Goal: Information Seeking & Learning: Learn about a topic

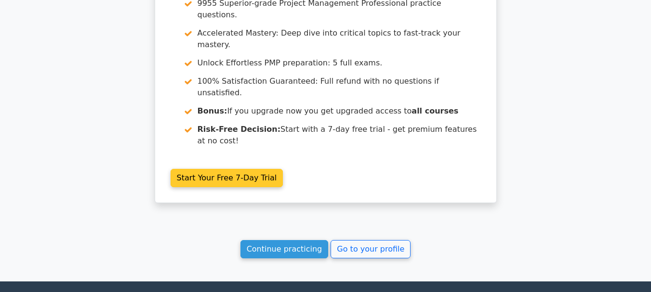
scroll to position [928, 0]
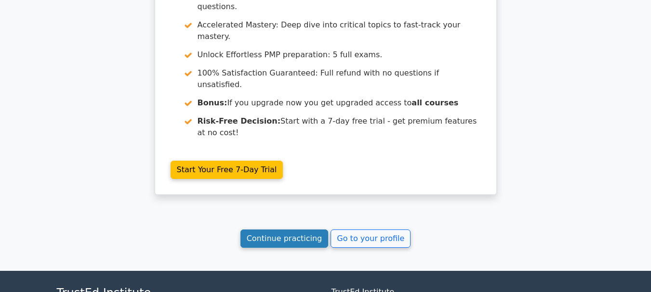
click at [282, 230] on link "Continue practicing" at bounding box center [284, 239] width 88 height 18
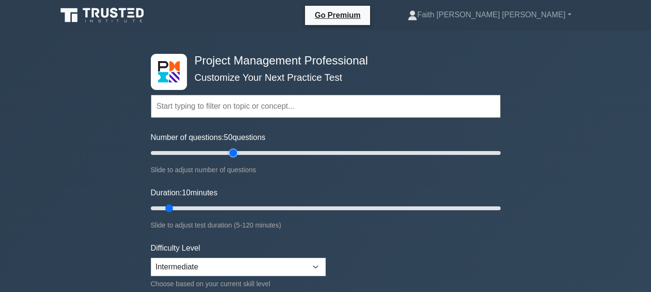
drag, startPoint x: 162, startPoint y: 152, endPoint x: 231, endPoint y: 158, distance: 69.1
type input "50"
click at [231, 158] on input "Number of questions: 50 questions" at bounding box center [326, 153] width 350 height 12
drag, startPoint x: 170, startPoint y: 208, endPoint x: 255, endPoint y: 201, distance: 85.1
type input "40"
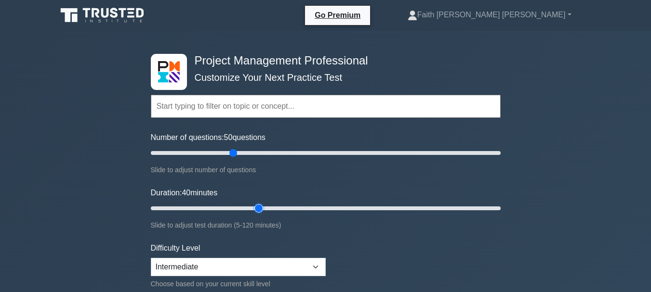
click at [255, 203] on input "Duration: 40 minutes" at bounding box center [326, 209] width 350 height 12
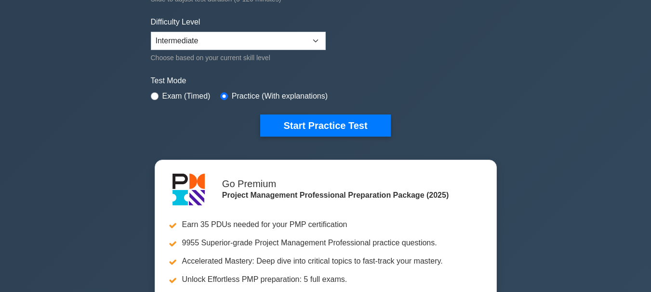
scroll to position [241, 0]
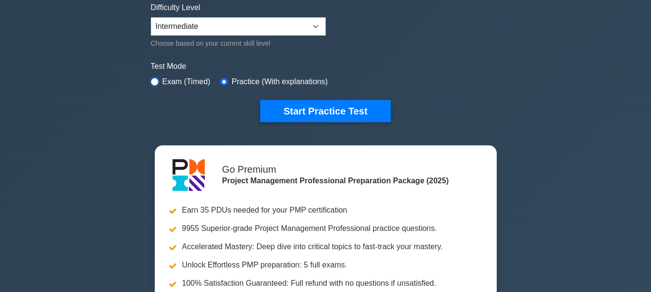
click at [154, 82] on input "radio" at bounding box center [155, 82] width 8 height 8
radio input "true"
click at [153, 82] on input "radio" at bounding box center [155, 82] width 8 height 8
click at [223, 81] on input "radio" at bounding box center [224, 82] width 8 height 8
radio input "true"
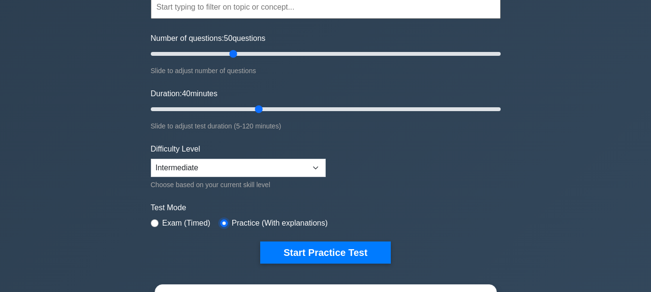
scroll to position [96, 0]
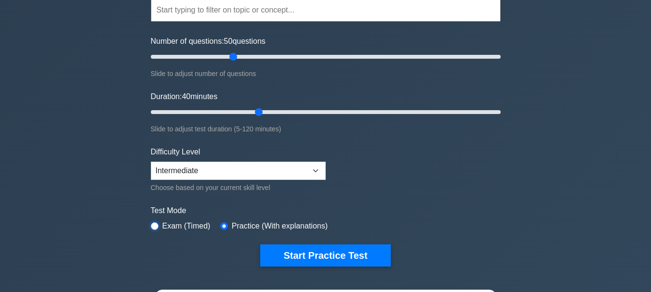
click at [156, 223] on input "radio" at bounding box center [155, 226] width 8 height 8
radio input "true"
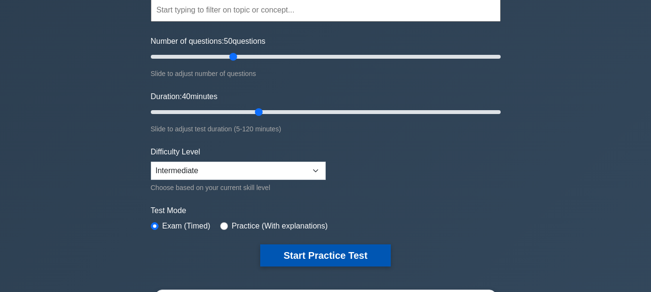
click at [369, 260] on button "Start Practice Test" at bounding box center [325, 256] width 130 height 22
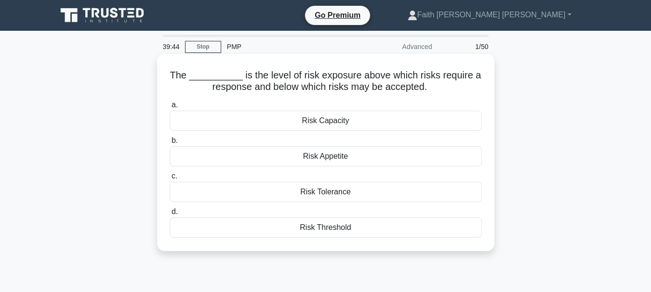
click at [320, 232] on div "Risk Threshold" at bounding box center [326, 228] width 312 height 20
click at [170, 215] on input "d. Risk Threshold" at bounding box center [170, 212] width 0 height 6
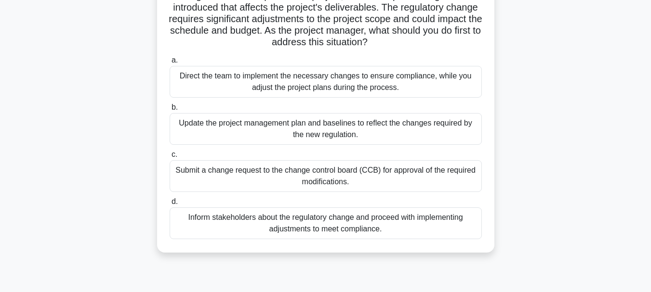
scroll to position [96, 0]
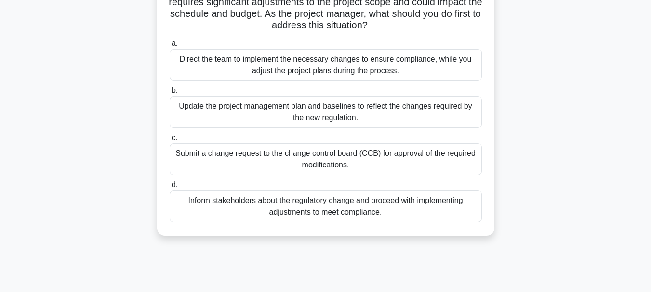
click at [255, 208] on div "Inform stakeholders about the regulatory change and proceed with implementing a…" at bounding box center [326, 207] width 312 height 32
click at [170, 188] on input "d. Inform stakeholders about the regulatory change and proceed with implementin…" at bounding box center [170, 185] width 0 height 6
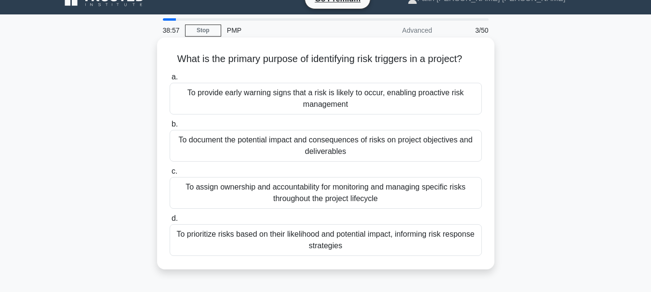
scroll to position [0, 0]
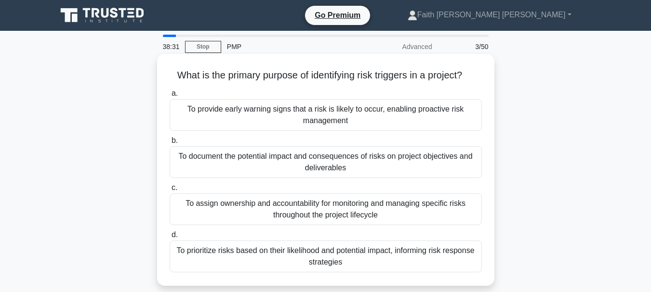
click at [324, 112] on div "To provide early warning signs that a risk is likely to occur, enabling proacti…" at bounding box center [326, 115] width 312 height 32
click at [170, 97] on input "a. To provide early warning signs that a risk is likely to occur, enabling proa…" at bounding box center [170, 94] width 0 height 6
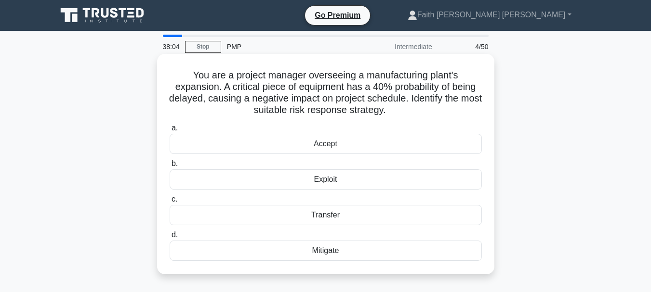
click at [320, 256] on div "Mitigate" at bounding box center [326, 251] width 312 height 20
click at [170, 238] on input "d. Mitigate" at bounding box center [170, 235] width 0 height 6
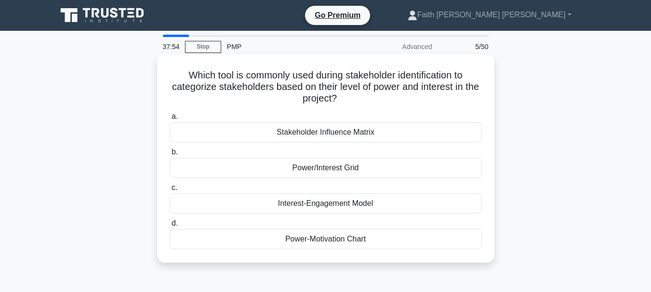
click at [344, 168] on div "Power/Interest Grid" at bounding box center [326, 168] width 312 height 20
click at [170, 156] on input "b. Power/Interest Grid" at bounding box center [170, 152] width 0 height 6
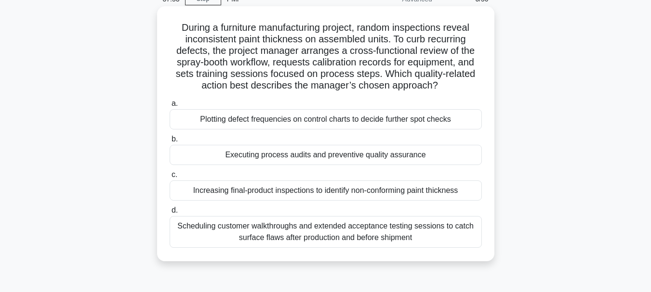
scroll to position [48, 0]
click at [288, 157] on div "Executing process audits and preventive quality assurance" at bounding box center [326, 154] width 312 height 20
click at [170, 142] on input "b. Executing process audits and preventive quality assurance" at bounding box center [170, 139] width 0 height 6
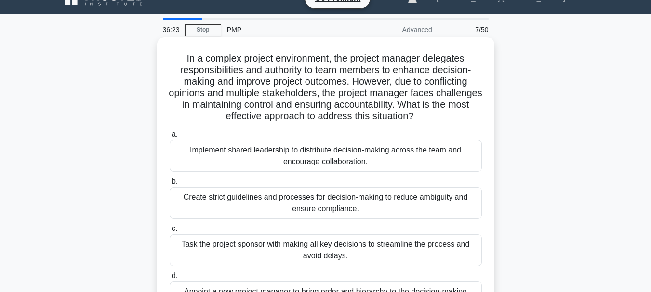
scroll to position [0, 0]
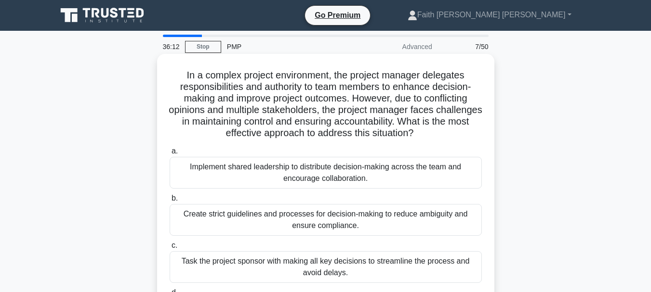
click at [293, 176] on div "Implement shared leadership to distribute decision-making across the team and e…" at bounding box center [326, 173] width 312 height 32
click at [170, 155] on input "a. Implement shared leadership to distribute decision-making across the team an…" at bounding box center [170, 151] width 0 height 6
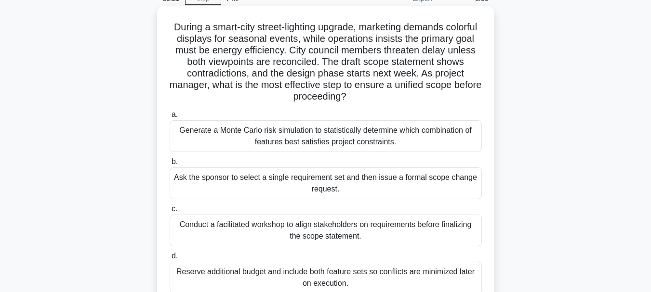
scroll to position [96, 0]
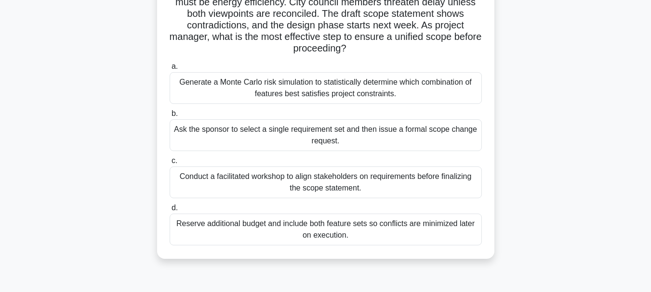
click at [296, 184] on div "Conduct a facilitated workshop to align stakeholders on requirements before fin…" at bounding box center [326, 183] width 312 height 32
click at [170, 164] on input "c. Conduct a facilitated workshop to align stakeholders on requirements before …" at bounding box center [170, 161] width 0 height 6
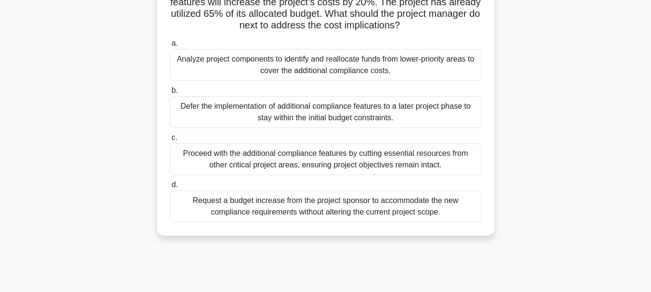
click at [229, 216] on div "Request a budget increase from the project sponsor to accommodate the new compl…" at bounding box center [326, 207] width 312 height 32
click at [170, 188] on input "d. Request a budget increase from the project sponsor to accommodate the new co…" at bounding box center [170, 185] width 0 height 6
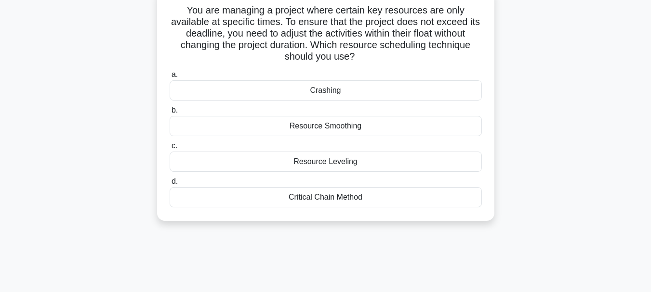
scroll to position [0, 0]
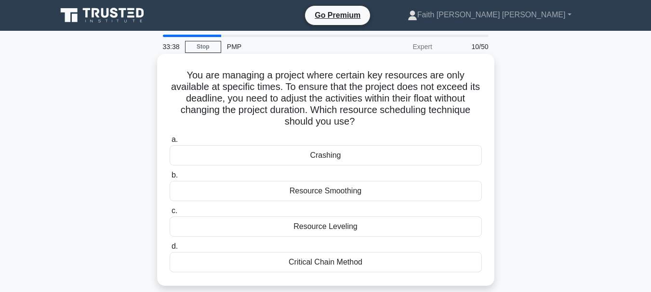
click at [325, 155] on div "Crashing" at bounding box center [326, 155] width 312 height 20
click at [170, 143] on input "a. Crashing" at bounding box center [170, 140] width 0 height 6
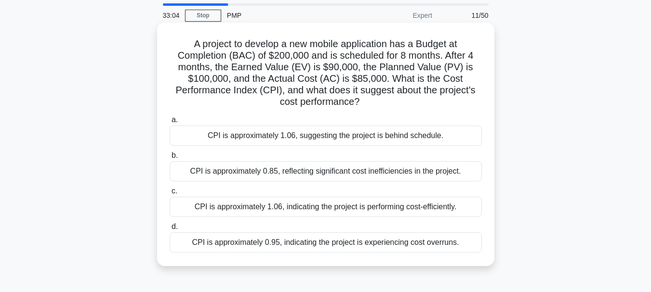
scroll to position [48, 0]
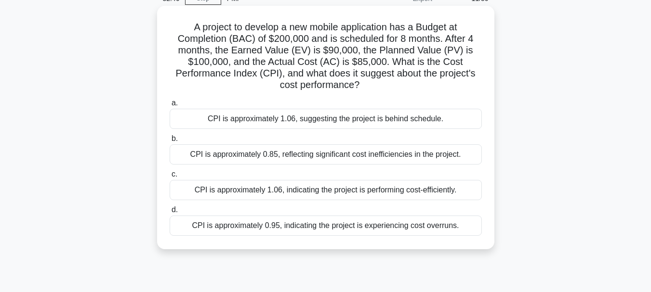
click at [359, 192] on div "CPI is approximately 1.06, indicating the project is performing cost-efficientl…" at bounding box center [326, 190] width 312 height 20
click at [170, 178] on input "c. CPI is approximately 1.06, indicating the project is performing cost-efficie…" at bounding box center [170, 174] width 0 height 6
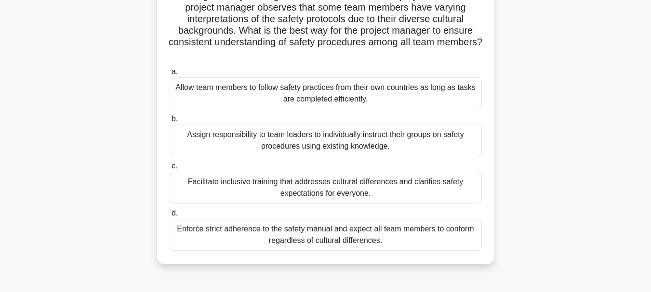
scroll to position [96, 0]
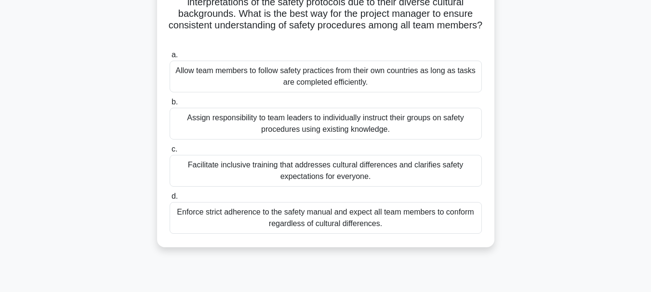
click at [217, 174] on div "Facilitate inclusive training that addresses cultural differences and clarifies…" at bounding box center [326, 171] width 312 height 32
click at [170, 153] on input "c. Facilitate inclusive training that addresses cultural differences and clarif…" at bounding box center [170, 149] width 0 height 6
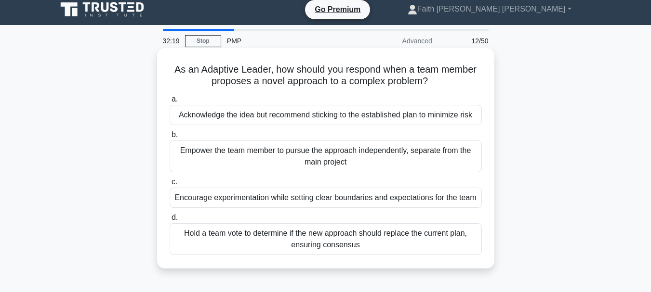
scroll to position [0, 0]
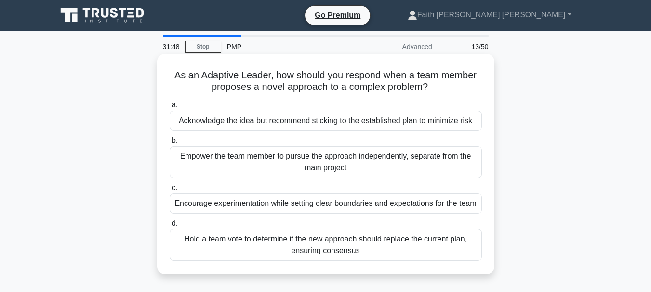
click at [318, 250] on div "Hold a team vote to determine if the new approach should replace the current pl…" at bounding box center [326, 245] width 312 height 32
click at [170, 227] on input "d. Hold a team vote to determine if the new approach should replace the current…" at bounding box center [170, 224] width 0 height 6
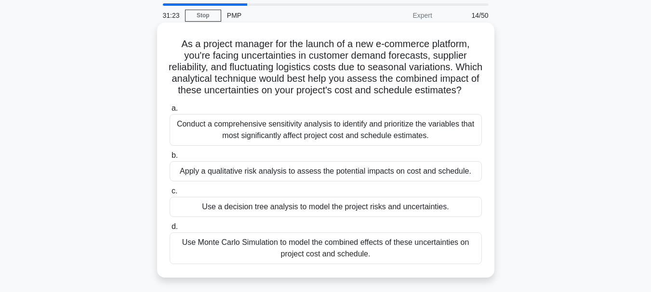
scroll to position [48, 0]
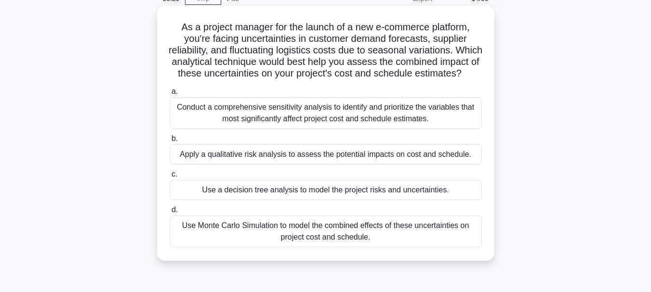
click at [266, 200] on div "Use a decision tree analysis to model the project risks and uncertainties." at bounding box center [326, 190] width 312 height 20
click at [170, 178] on input "c. Use a decision tree analysis to model the project risks and uncertainties." at bounding box center [170, 174] width 0 height 6
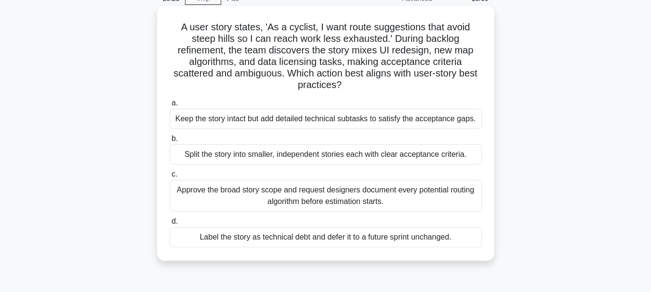
click at [248, 157] on div "Split the story into smaller, independent stories each with clear acceptance cr…" at bounding box center [326, 154] width 312 height 20
click at [170, 142] on input "b. Split the story into smaller, independent stories each with clear acceptance…" at bounding box center [170, 139] width 0 height 6
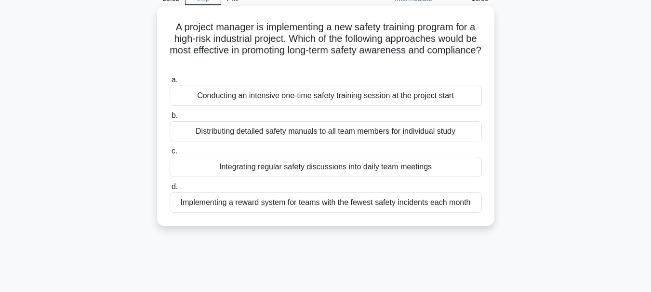
click at [278, 172] on div "Integrating regular safety discussions into daily team meetings" at bounding box center [326, 167] width 312 height 20
click at [170, 155] on input "c. Integrating regular safety discussions into daily team meetings" at bounding box center [170, 151] width 0 height 6
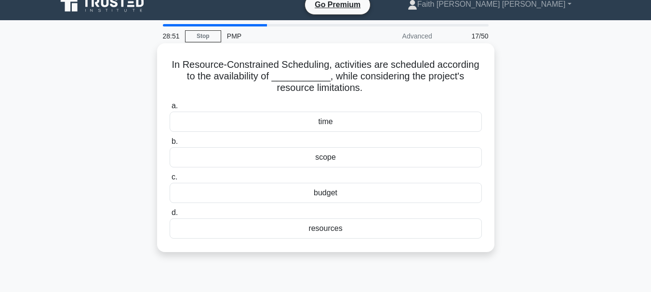
scroll to position [0, 0]
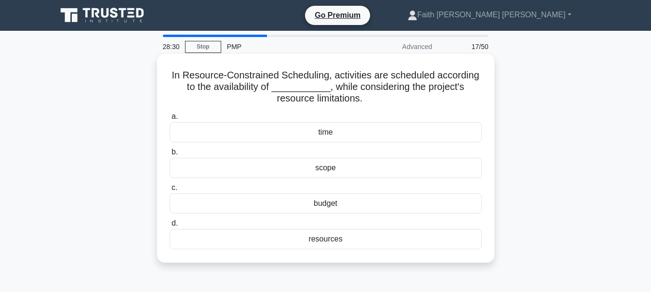
click at [320, 237] on div "resources" at bounding box center [326, 239] width 312 height 20
click at [170, 227] on input "d. resources" at bounding box center [170, 224] width 0 height 6
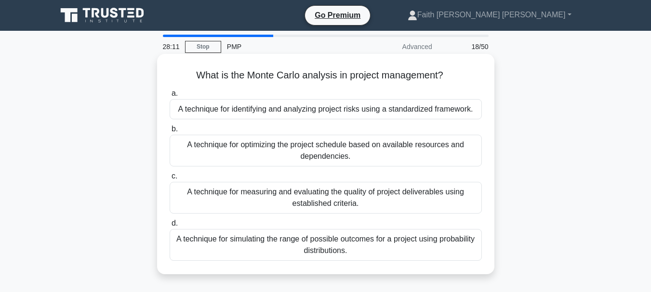
click at [240, 247] on div "A technique for simulating the range of possible outcomes for a project using p…" at bounding box center [326, 245] width 312 height 32
click at [170, 227] on input "d. A technique for simulating the range of possible outcomes for a project usin…" at bounding box center [170, 224] width 0 height 6
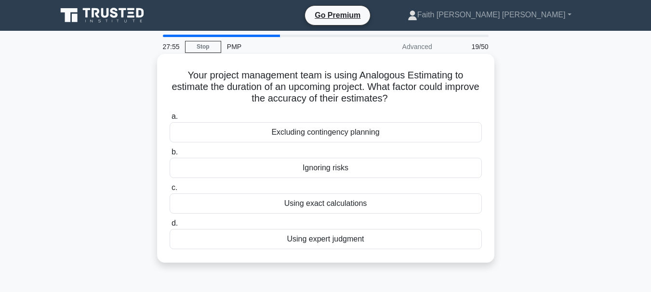
click at [300, 237] on div "Using expert judgment" at bounding box center [326, 239] width 312 height 20
click at [170, 227] on input "d. Using expert judgment" at bounding box center [170, 224] width 0 height 6
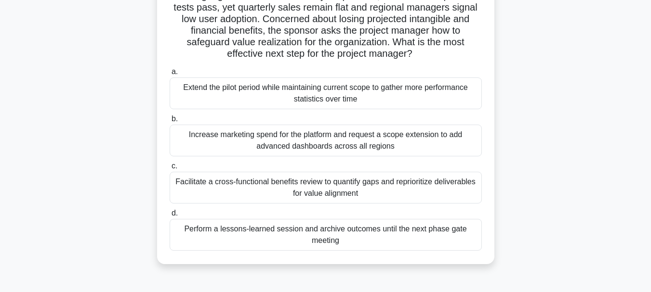
scroll to position [96, 0]
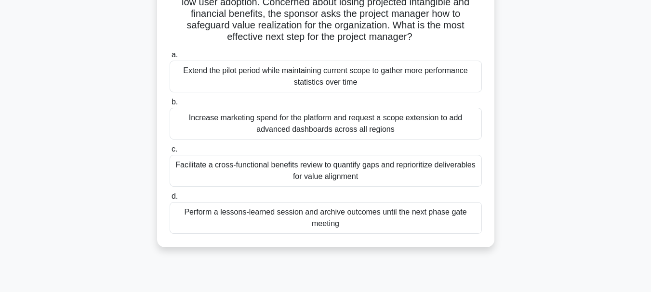
click at [257, 173] on div "Facilitate a cross-functional benefits review to quantify gaps and reprioritize…" at bounding box center [326, 171] width 312 height 32
click at [170, 153] on input "c. Facilitate a cross-functional benefits review to quantify gaps and repriorit…" at bounding box center [170, 149] width 0 height 6
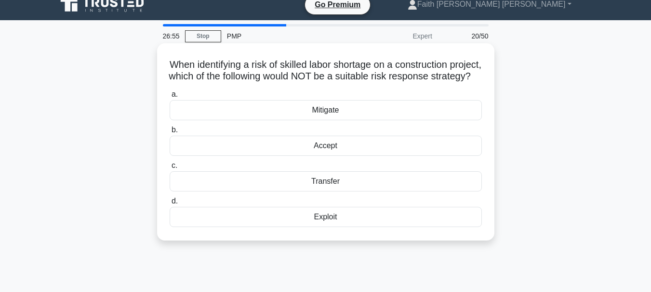
scroll to position [0, 0]
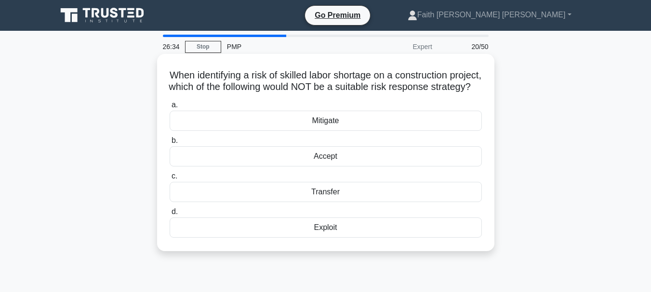
click at [303, 235] on div "Exploit" at bounding box center [326, 228] width 312 height 20
click at [170, 215] on input "d. Exploit" at bounding box center [170, 212] width 0 height 6
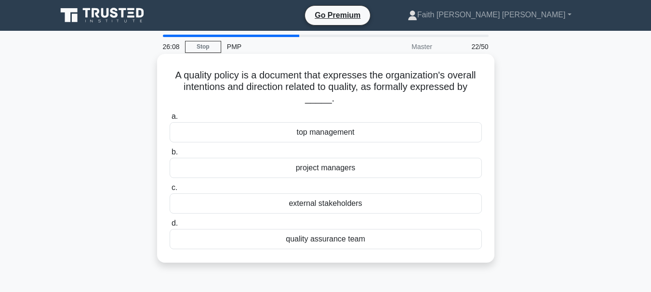
click at [300, 242] on div "quality assurance team" at bounding box center [326, 239] width 312 height 20
click at [170, 227] on input "d. quality assurance team" at bounding box center [170, 224] width 0 height 6
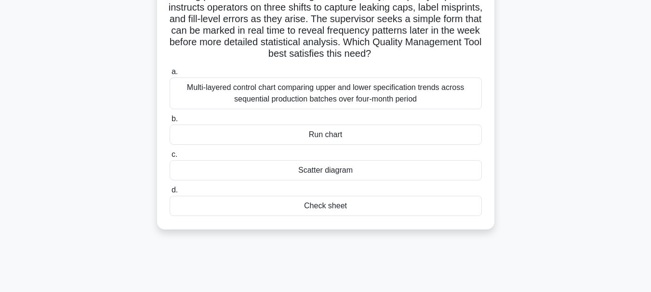
scroll to position [96, 0]
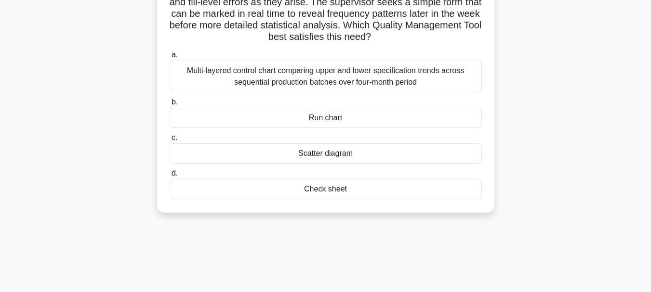
click at [306, 186] on div "Check sheet" at bounding box center [326, 189] width 312 height 20
click at [170, 177] on input "d. Check sheet" at bounding box center [170, 173] width 0 height 6
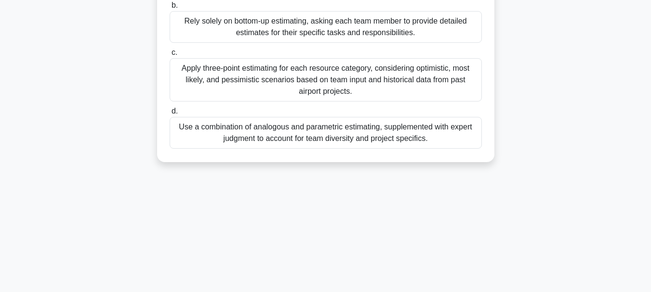
scroll to position [180, 0]
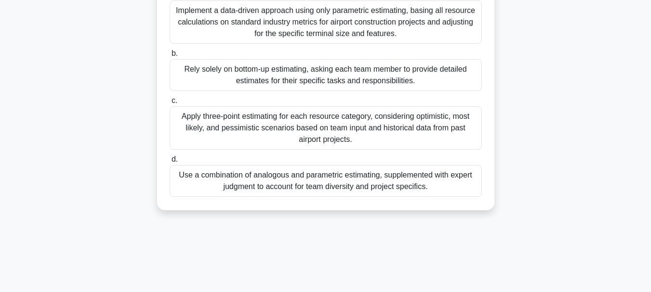
click at [307, 182] on div "Use a combination of analogous and parametric estimating, supplemented with exp…" at bounding box center [326, 181] width 312 height 32
click at [170, 163] on input "d. Use a combination of analogous and parametric estimating, supplemented with …" at bounding box center [170, 160] width 0 height 6
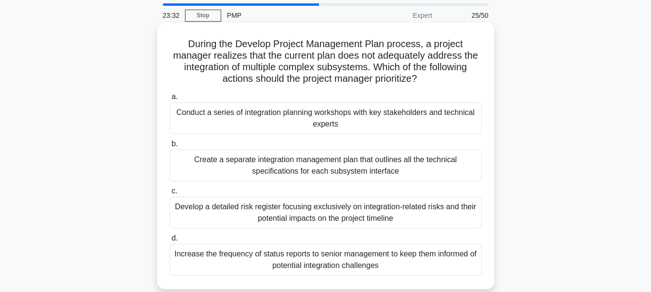
scroll to position [48, 0]
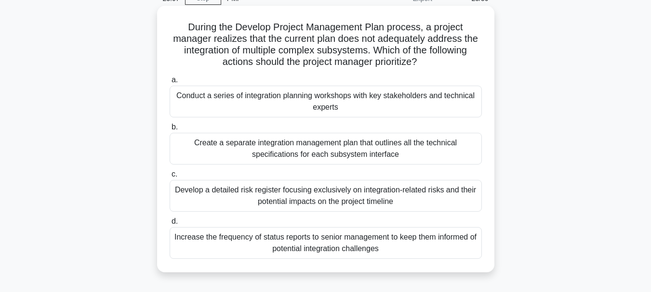
click at [301, 105] on div "Conduct a series of integration planning workshops with key stakeholders and te…" at bounding box center [326, 102] width 312 height 32
click at [170, 83] on input "a. Conduct a series of integration planning workshops with key stakeholders and…" at bounding box center [170, 80] width 0 height 6
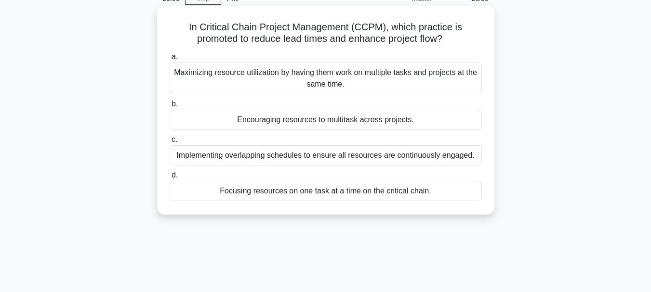
scroll to position [0, 0]
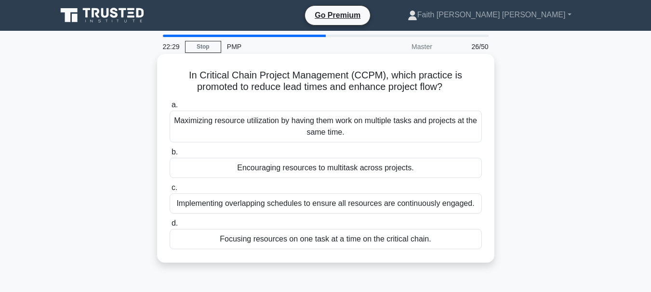
click at [377, 239] on div "Focusing resources on one task at a time on the critical chain." at bounding box center [326, 239] width 312 height 20
click at [170, 227] on input "d. Focusing resources on one task at a time on the critical chain." at bounding box center [170, 224] width 0 height 6
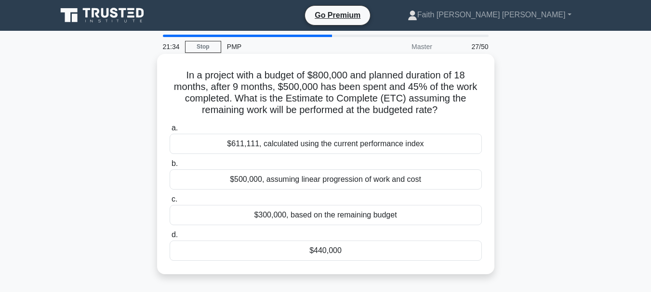
click at [329, 145] on div "$611,111, calculated using the current performance index" at bounding box center [326, 144] width 312 height 20
click at [170, 131] on input "a. $611,111, calculated using the current performance index" at bounding box center [170, 128] width 0 height 6
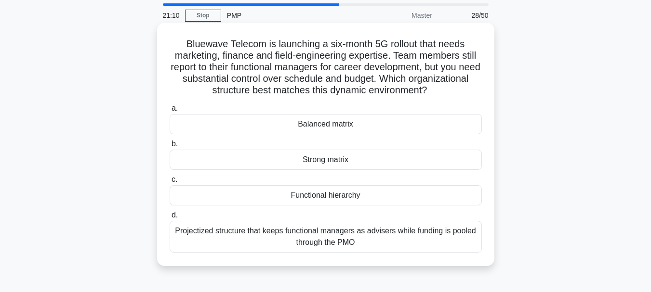
scroll to position [48, 0]
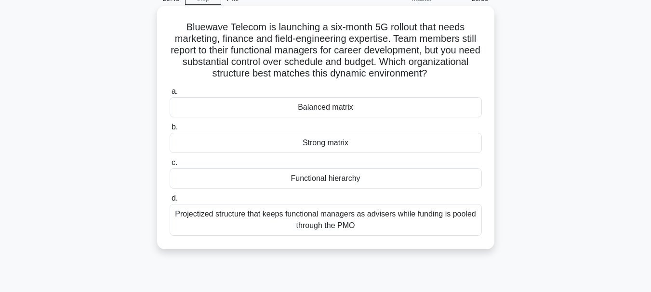
click at [337, 178] on div "Functional hierarchy" at bounding box center [326, 179] width 312 height 20
click at [170, 166] on input "c. Functional hierarchy" at bounding box center [170, 163] width 0 height 6
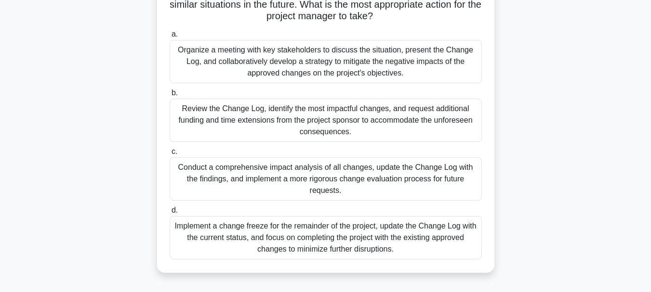
scroll to position [96, 0]
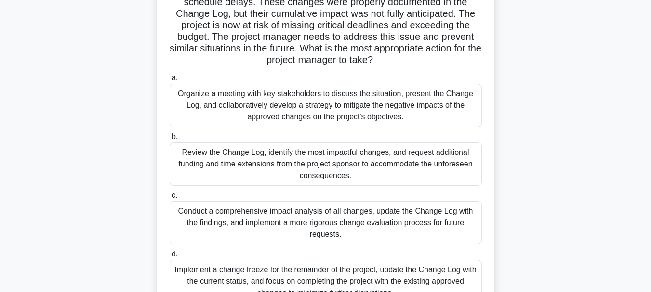
click at [203, 106] on div "Organize a meeting with key stakeholders to discuss the situation, present the …" at bounding box center [326, 105] width 312 height 43
click at [170, 81] on input "a. Organize a meeting with key stakeholders to discuss the situation, present t…" at bounding box center [170, 78] width 0 height 6
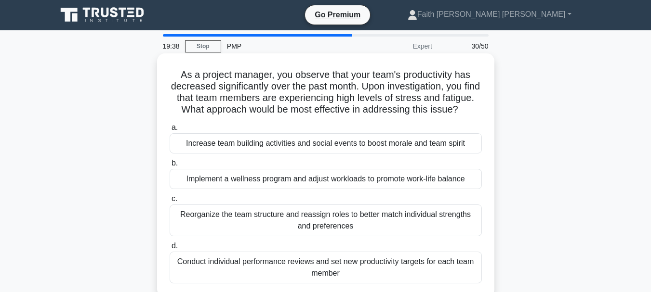
scroll to position [49, 0]
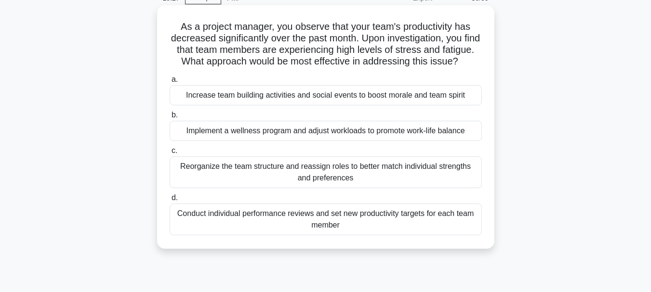
click at [263, 141] on div "Implement a wellness program and adjust workloads to promote work-life balance" at bounding box center [326, 131] width 312 height 20
click at [170, 118] on input "b. Implement a wellness program and adjust workloads to promote work-life balan…" at bounding box center [170, 115] width 0 height 6
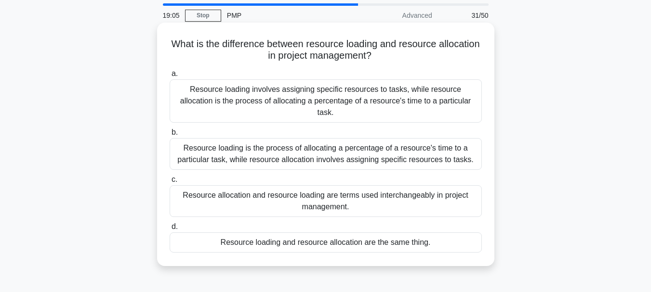
scroll to position [48, 0]
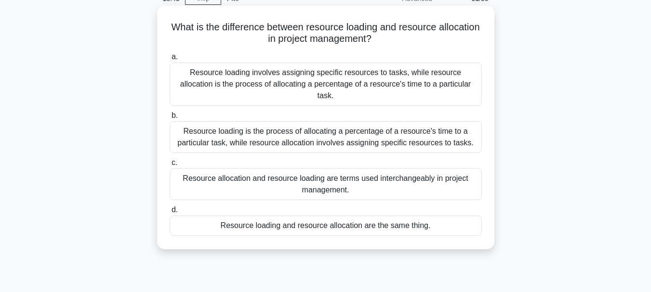
click at [273, 127] on div "Resource loading is the process of allocating a percentage of a resource's time…" at bounding box center [326, 137] width 312 height 32
click at [170, 119] on input "b. Resource loading is the process of allocating a percentage of a resource's t…" at bounding box center [170, 116] width 0 height 6
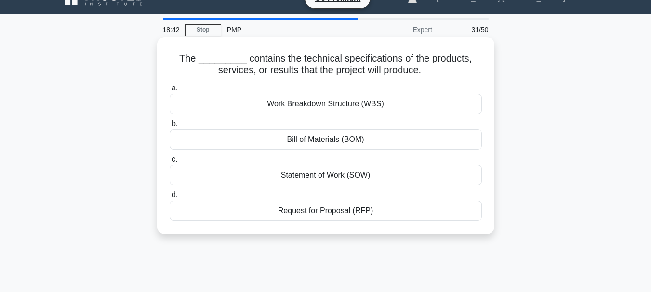
scroll to position [0, 0]
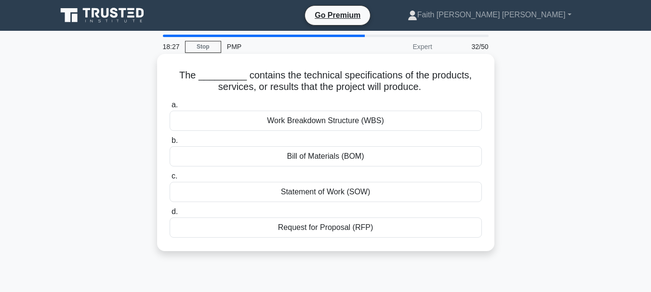
click at [315, 196] on div "Statement of Work (SOW)" at bounding box center [326, 192] width 312 height 20
click at [170, 180] on input "c. Statement of Work (SOW)" at bounding box center [170, 176] width 0 height 6
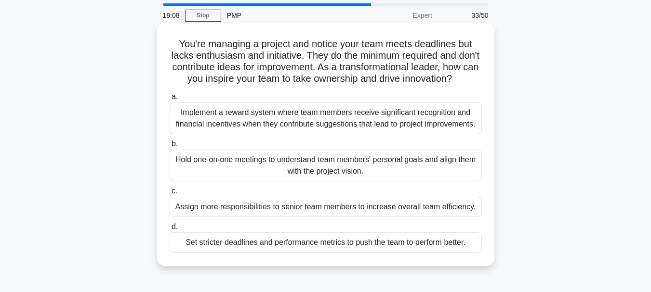
scroll to position [48, 0]
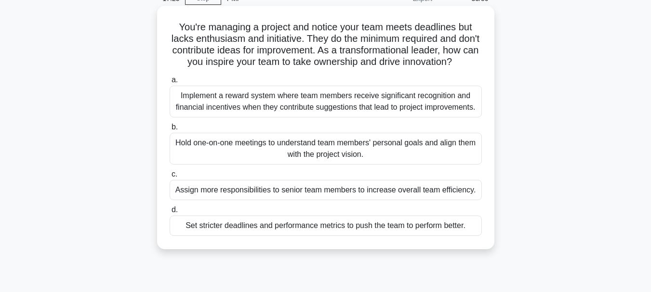
click at [290, 165] on div "Hold one-on-one meetings to understand team members' personal goals and align t…" at bounding box center [326, 149] width 312 height 32
click at [170, 131] on input "b. Hold one-on-one meetings to understand team members' personal goals and alig…" at bounding box center [170, 127] width 0 height 6
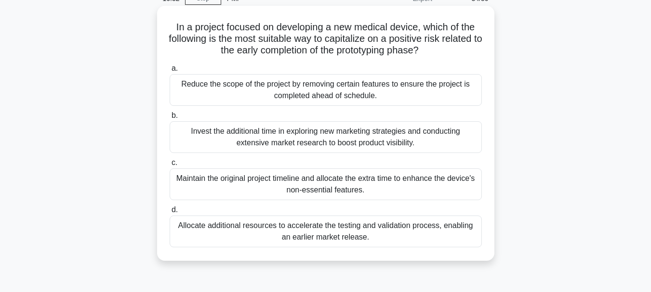
click at [290, 235] on div "Allocate additional resources to accelerate the testing and validation process,…" at bounding box center [326, 232] width 312 height 32
click at [170, 213] on input "d. Allocate additional resources to accelerate the testing and validation proce…" at bounding box center [170, 210] width 0 height 6
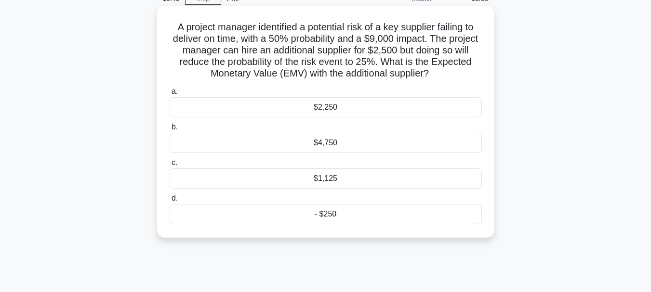
click at [325, 108] on div "$2,250" at bounding box center [326, 107] width 312 height 20
click at [170, 95] on input "a. $2,250" at bounding box center [170, 92] width 0 height 6
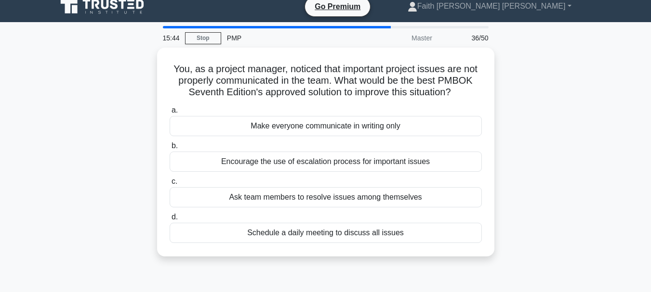
scroll to position [0, 0]
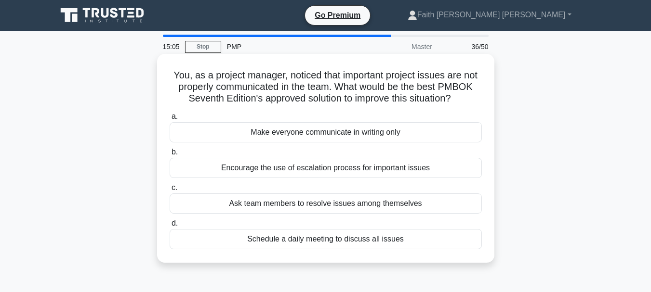
click at [271, 236] on div "Schedule a daily meeting to discuss all issues" at bounding box center [326, 239] width 312 height 20
click at [170, 227] on input "d. Schedule a daily meeting to discuss all issues" at bounding box center [170, 224] width 0 height 6
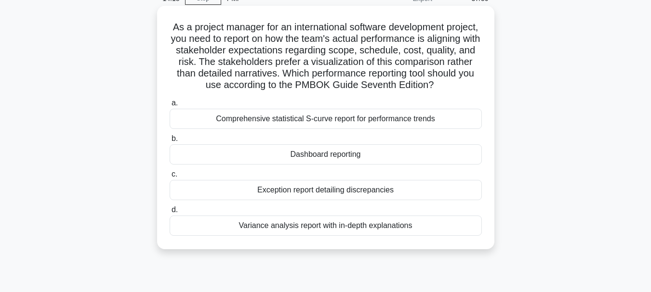
scroll to position [96, 0]
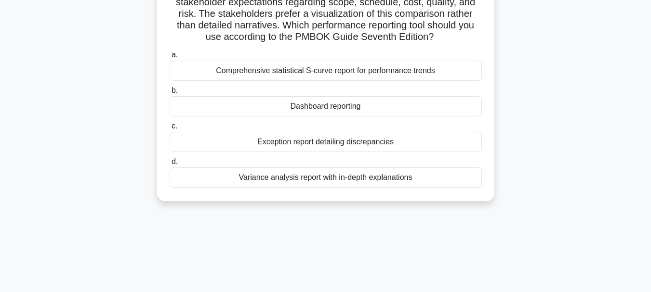
click at [324, 117] on div "Dashboard reporting" at bounding box center [326, 106] width 312 height 20
click at [170, 94] on input "b. Dashboard reporting" at bounding box center [170, 91] width 0 height 6
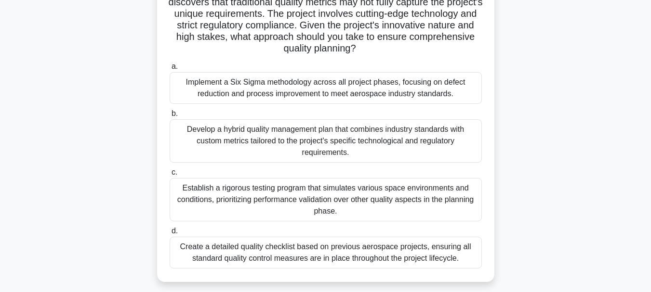
click at [324, 149] on div "Develop a hybrid quality management plan that combines industry standards with …" at bounding box center [326, 140] width 312 height 43
click at [170, 117] on input "b. Develop a hybrid quality management plan that combines industry standards wi…" at bounding box center [170, 114] width 0 height 6
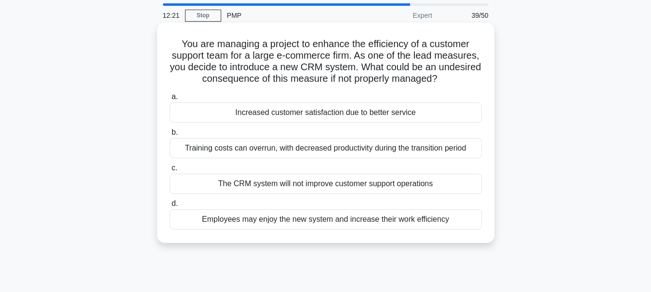
scroll to position [48, 0]
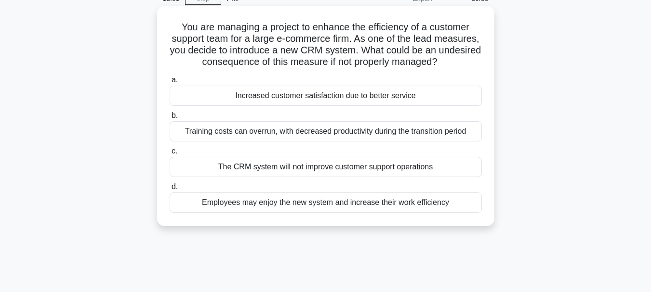
click at [311, 172] on div "The CRM system will not improve customer support operations" at bounding box center [326, 167] width 312 height 20
click at [170, 155] on input "c. The CRM system will not improve customer support operations" at bounding box center [170, 151] width 0 height 6
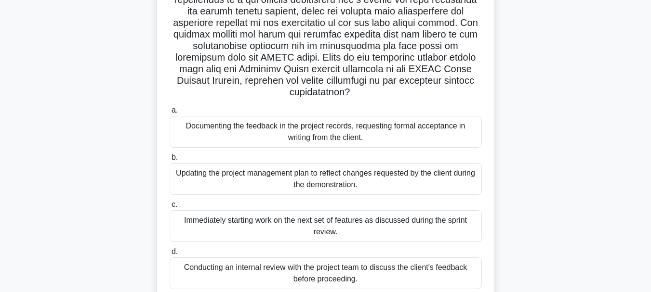
scroll to position [228, 0]
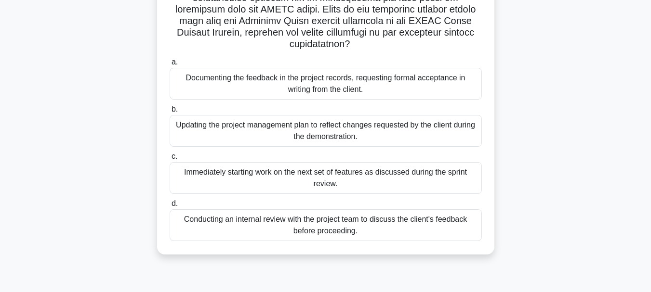
click at [274, 85] on div "Documenting the feedback in the project records, requesting formal acceptance i…" at bounding box center [326, 84] width 312 height 32
click at [170, 65] on input "a. Documenting the feedback in the project records, requesting formal acceptanc…" at bounding box center [170, 62] width 0 height 6
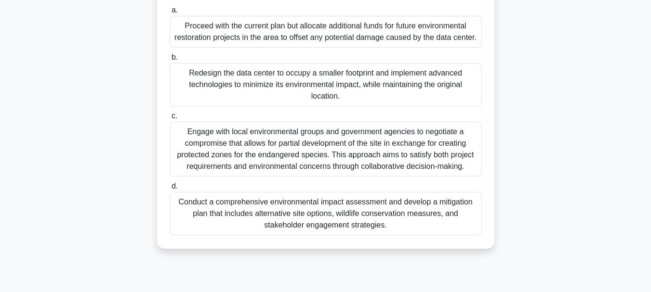
scroll to position [193, 0]
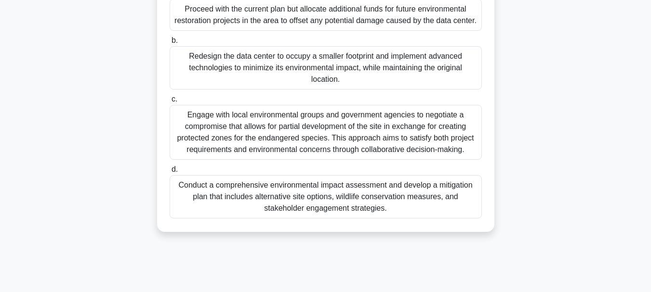
click at [277, 147] on div "Engage with local environmental groups and government agencies to negotiate a c…" at bounding box center [326, 132] width 312 height 55
click at [170, 103] on input "c. Engage with local environmental groups and government agencies to negotiate …" at bounding box center [170, 99] width 0 height 6
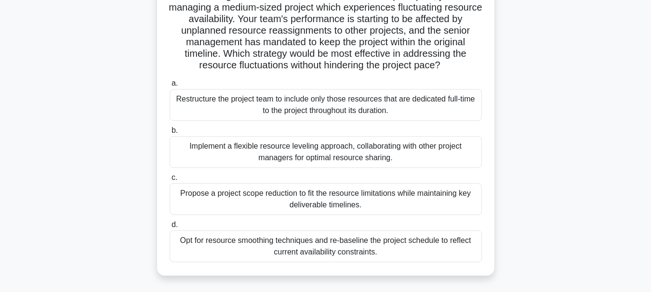
scroll to position [96, 0]
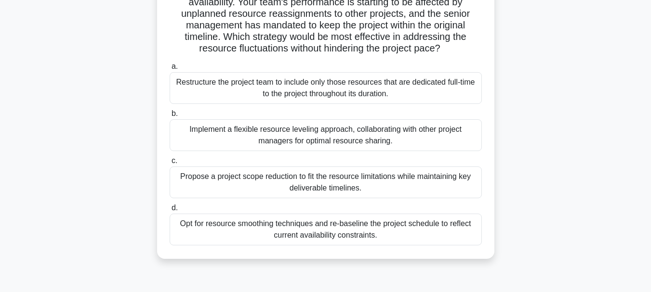
click at [283, 139] on div "Implement a flexible resource leveling approach, collaborating with other proje…" at bounding box center [326, 135] width 312 height 32
click at [170, 117] on input "b. Implement a flexible resource leveling approach, collaborating with other pr…" at bounding box center [170, 114] width 0 height 6
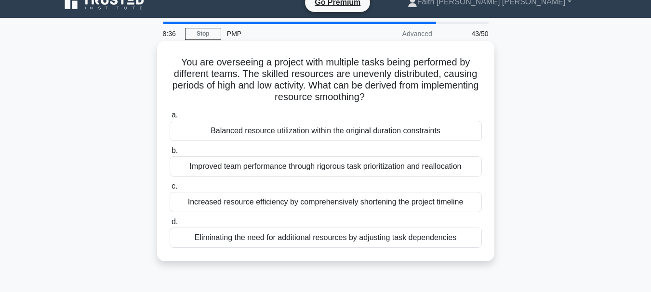
scroll to position [0, 0]
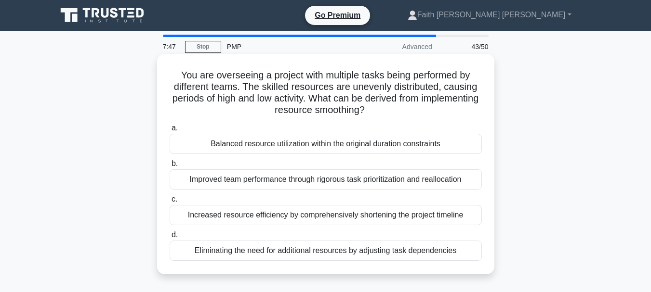
click at [258, 146] on div "Balanced resource utilization within the original duration constraints" at bounding box center [326, 144] width 312 height 20
click at [170, 131] on input "a. Balanced resource utilization within the original duration constraints" at bounding box center [170, 128] width 0 height 6
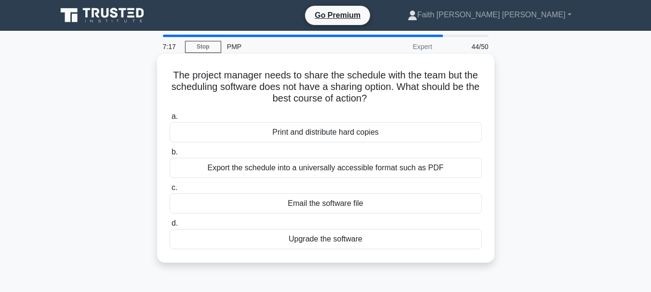
click at [351, 169] on div "Export the schedule into a universally accessible format such as PDF" at bounding box center [326, 168] width 312 height 20
click at [170, 156] on input "b. Export the schedule into a universally accessible format such as PDF" at bounding box center [170, 152] width 0 height 6
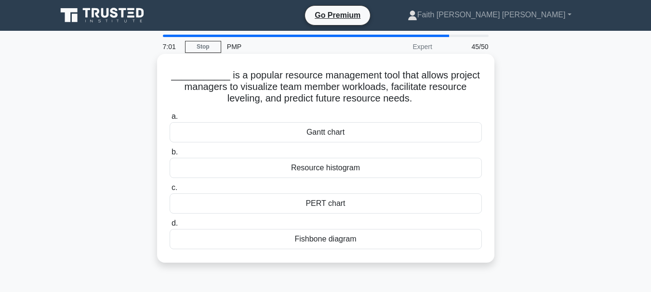
click at [308, 171] on div "Resource histogram" at bounding box center [326, 168] width 312 height 20
click at [170, 156] on input "b. Resource histogram" at bounding box center [170, 152] width 0 height 6
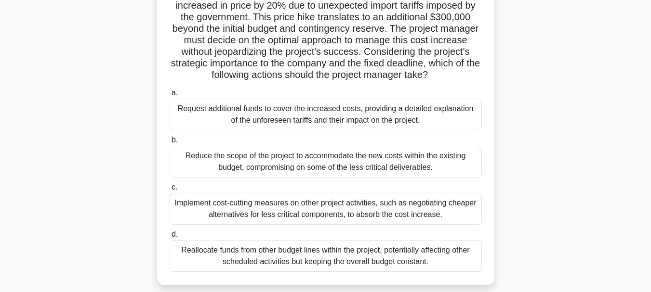
scroll to position [144, 0]
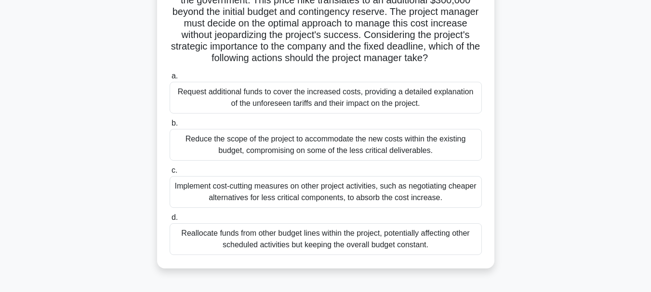
click at [289, 113] on div "Request additional funds to cover the increased costs, providing a detailed exp…" at bounding box center [326, 98] width 312 height 32
click at [170, 79] on input "a. Request additional funds to cover the increased costs, providing a detailed …" at bounding box center [170, 76] width 0 height 6
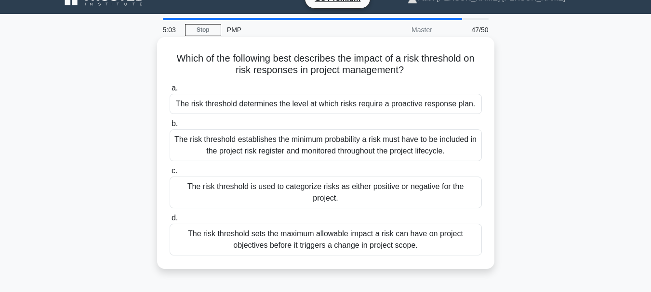
scroll to position [0, 0]
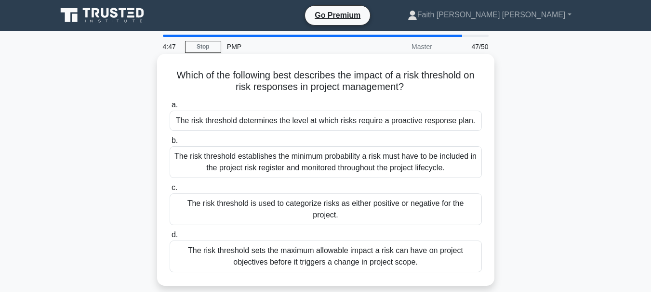
click at [296, 118] on div "The risk threshold determines the level at which risks require a proactive resp…" at bounding box center [326, 121] width 312 height 20
click at [170, 108] on input "a. The risk threshold determines the level at which risks require a proactive r…" at bounding box center [170, 105] width 0 height 6
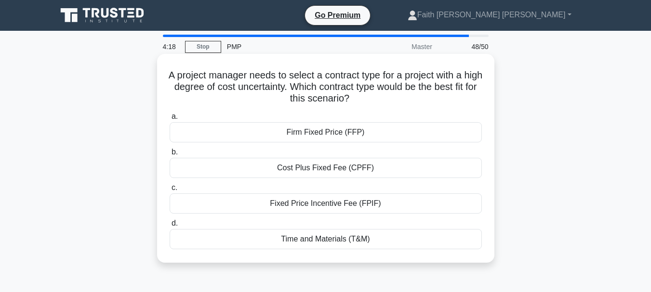
click at [351, 245] on div "Time and Materials (T&M)" at bounding box center [326, 239] width 312 height 20
click at [170, 227] on input "d. Time and Materials (T&M)" at bounding box center [170, 224] width 0 height 6
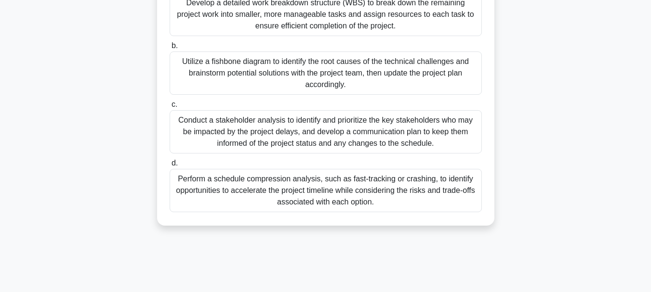
scroll to position [193, 0]
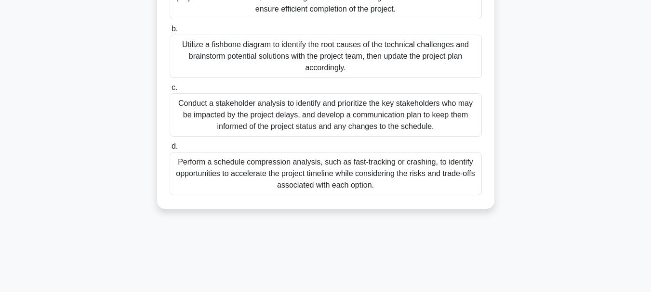
click at [247, 170] on div "Perform a schedule compression analysis, such as fast-tracking or crashing, to …" at bounding box center [326, 173] width 312 height 43
click at [170, 150] on input "d. Perform a schedule compression analysis, such as fast-tracking or crashing, …" at bounding box center [170, 147] width 0 height 6
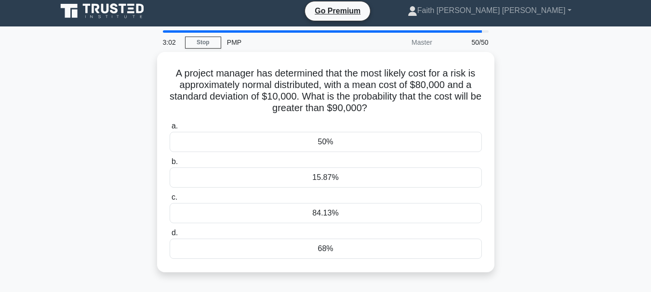
scroll to position [0, 0]
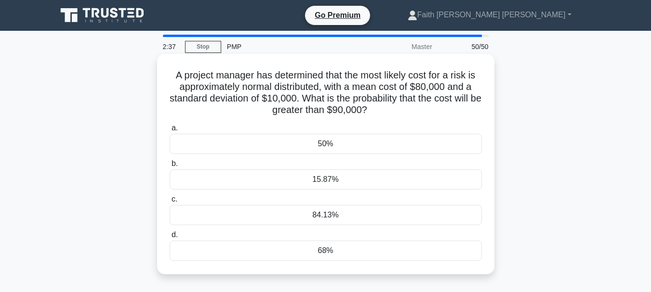
click at [330, 145] on div "50%" at bounding box center [326, 144] width 312 height 20
click at [170, 131] on input "a. 50%" at bounding box center [170, 128] width 0 height 6
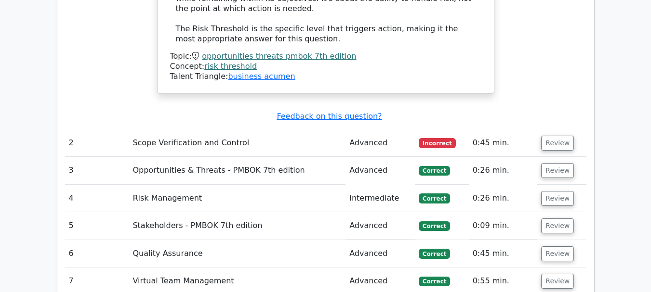
scroll to position [1926, 0]
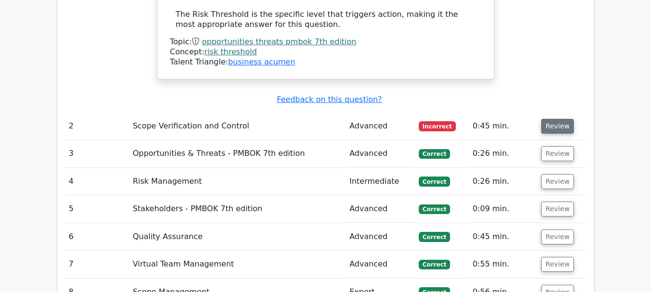
click at [549, 119] on button "Review" at bounding box center [557, 126] width 33 height 15
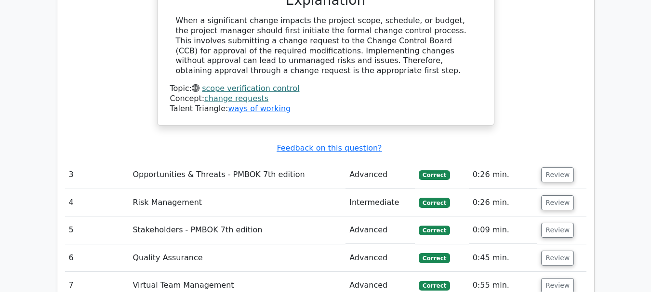
scroll to position [2360, 0]
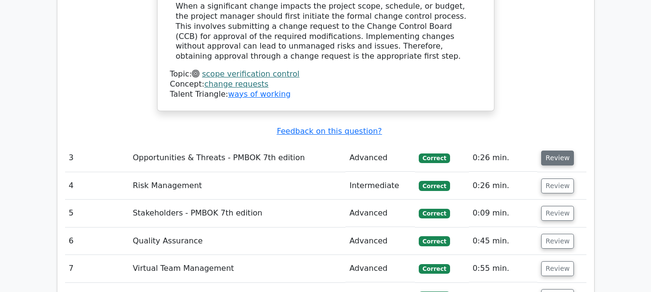
click at [556, 151] on button "Review" at bounding box center [557, 158] width 33 height 15
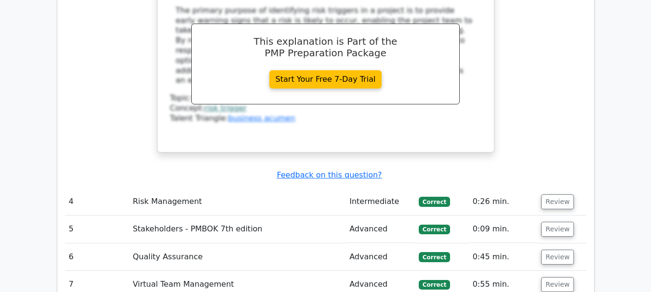
scroll to position [2793, 0]
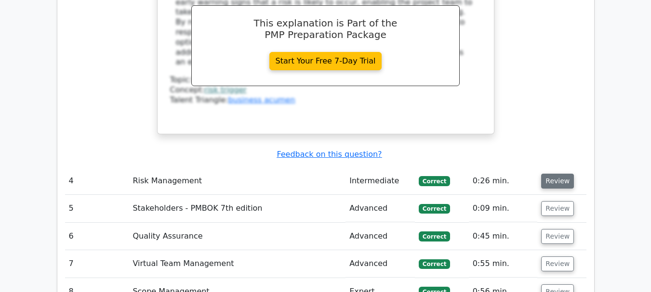
click at [545, 174] on button "Review" at bounding box center [557, 181] width 33 height 15
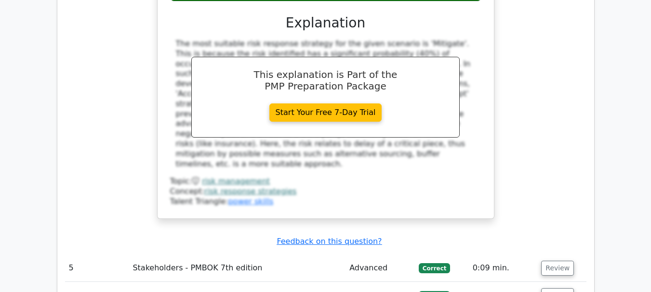
scroll to position [3227, 0]
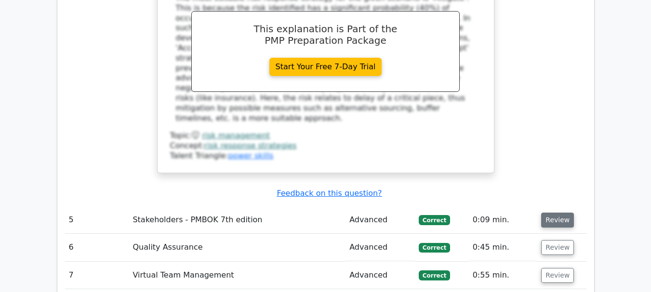
click at [561, 213] on button "Review" at bounding box center [557, 220] width 33 height 15
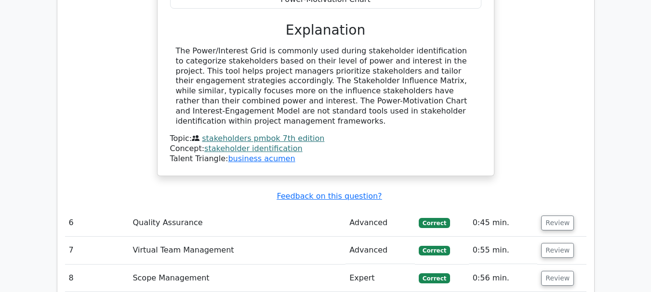
scroll to position [3660, 0]
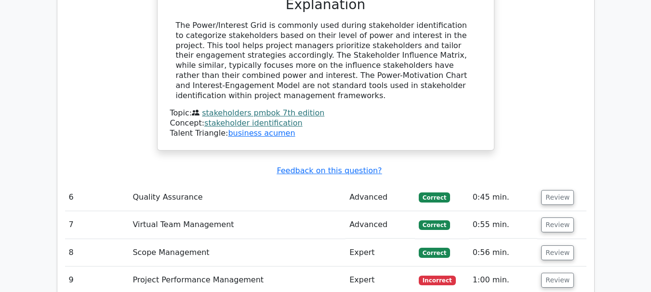
drag, startPoint x: 548, startPoint y: 101, endPoint x: 529, endPoint y: 102, distance: 18.4
click at [548, 190] on button "Review" at bounding box center [557, 197] width 33 height 15
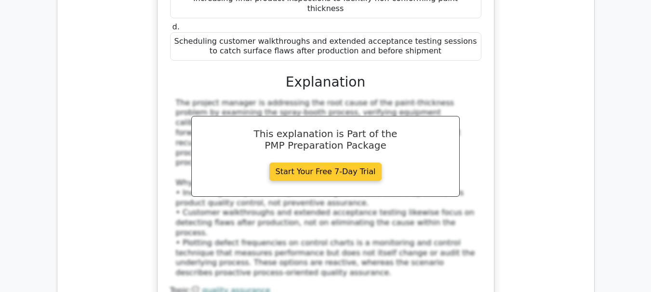
scroll to position [4190, 0]
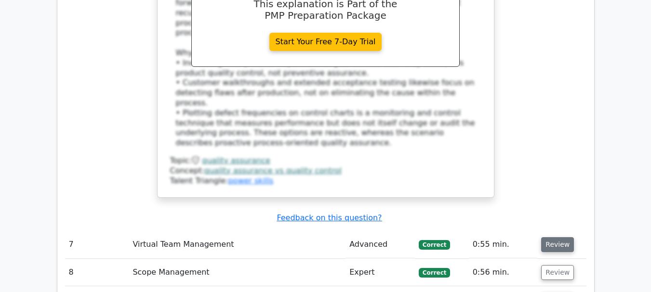
click at [549, 237] on button "Review" at bounding box center [557, 244] width 33 height 15
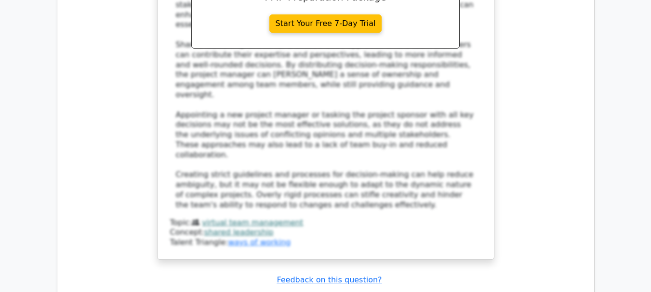
scroll to position [4816, 0]
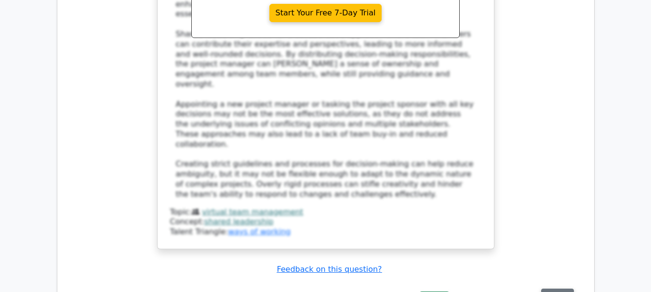
click at [549, 289] on button "Review" at bounding box center [557, 296] width 33 height 15
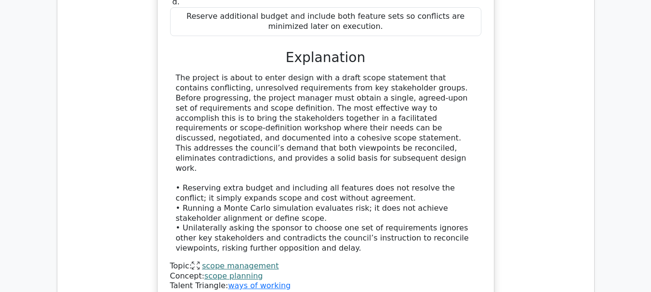
scroll to position [5394, 0]
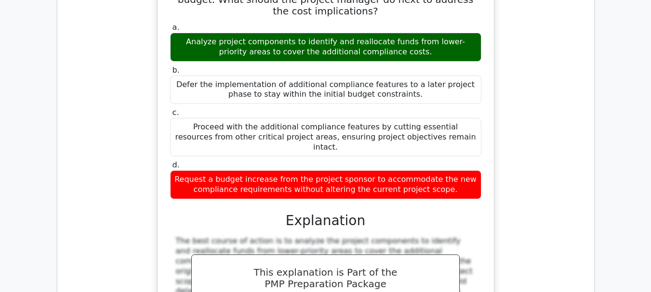
scroll to position [5827, 0]
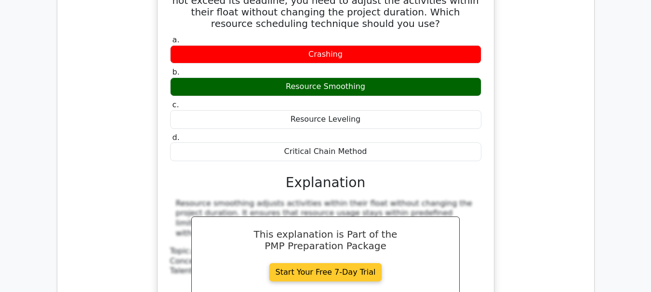
scroll to position [6357, 0]
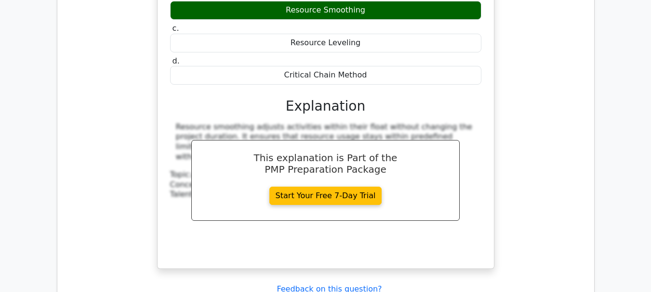
drag, startPoint x: 556, startPoint y: 95, endPoint x: 540, endPoint y: 96, distance: 16.4
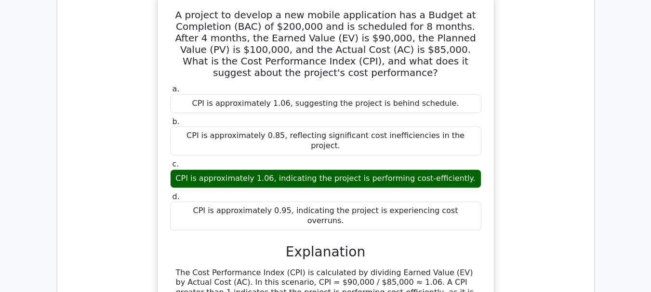
scroll to position [6742, 0]
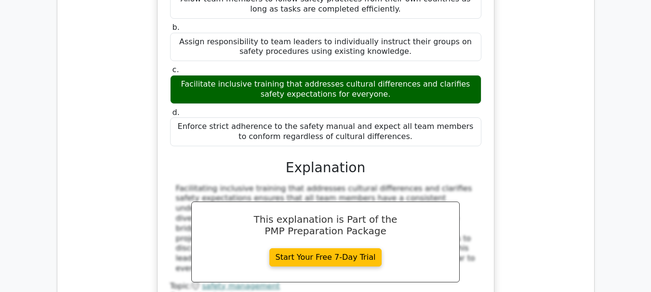
scroll to position [7224, 0]
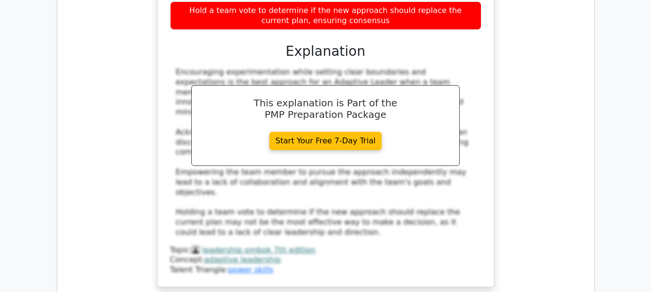
scroll to position [7802, 0]
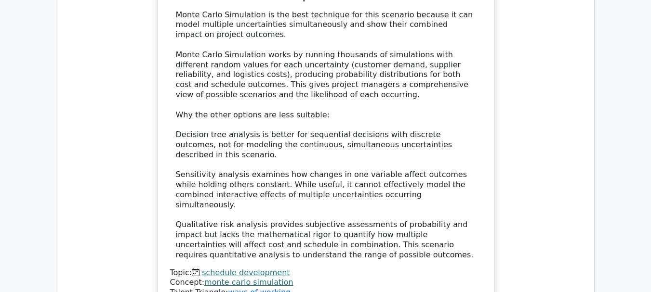
scroll to position [8418, 0]
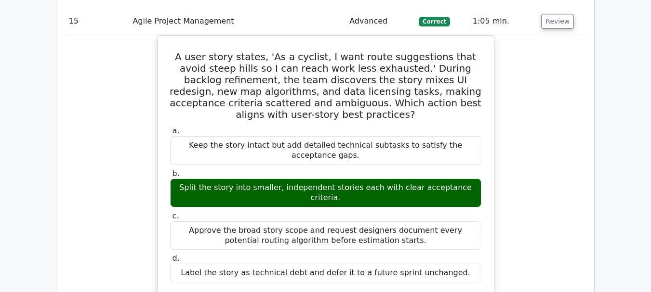
scroll to position [8755, 0]
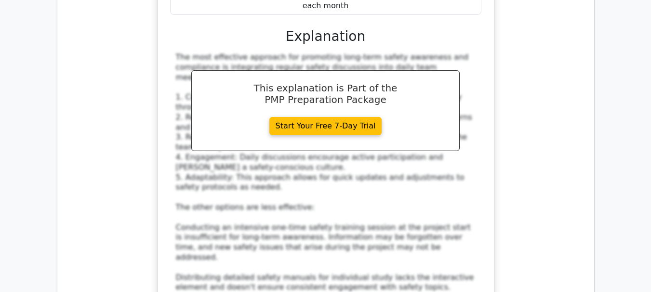
scroll to position [9526, 0]
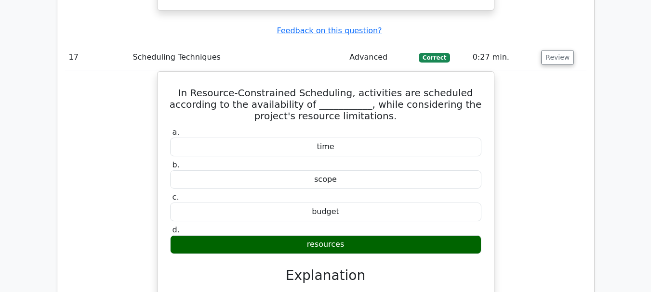
scroll to position [9959, 0]
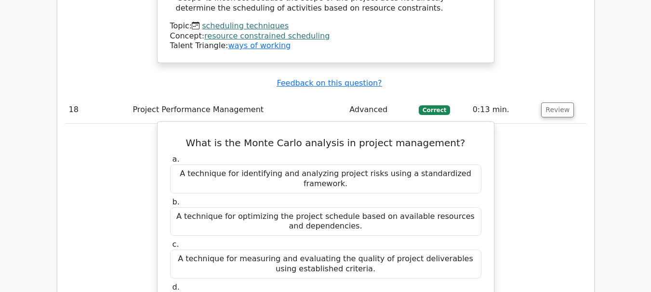
scroll to position [10344, 0]
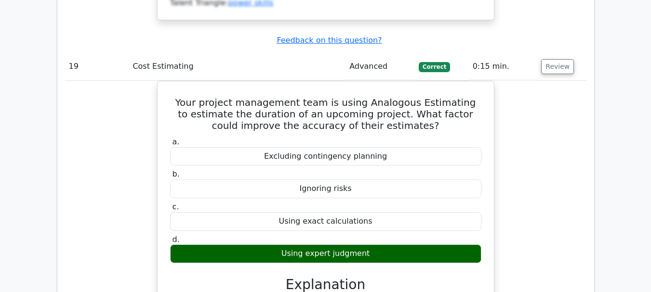
scroll to position [10874, 0]
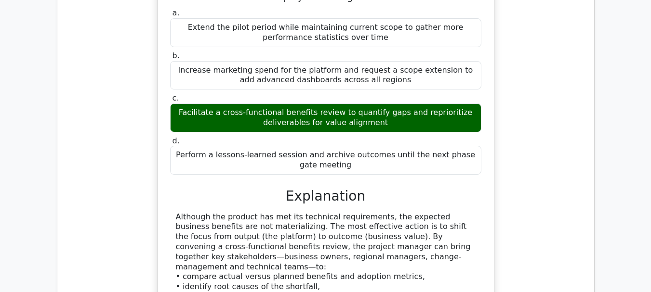
scroll to position [11452, 0]
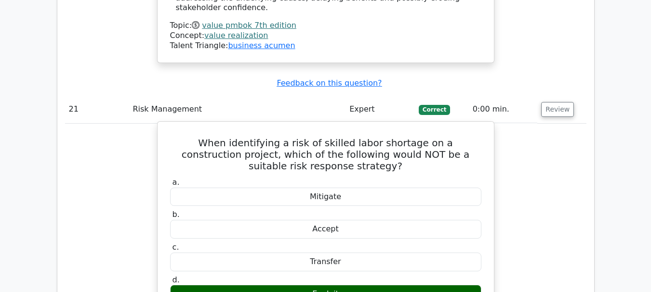
scroll to position [11885, 0]
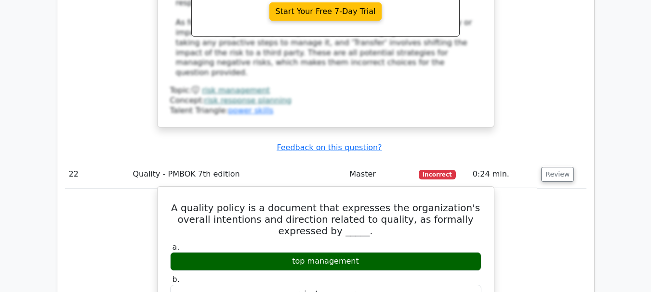
scroll to position [12319, 0]
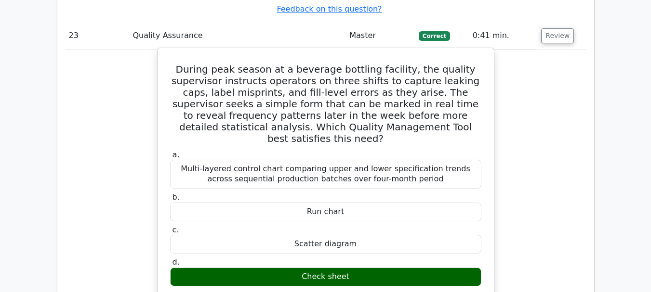
scroll to position [12945, 0]
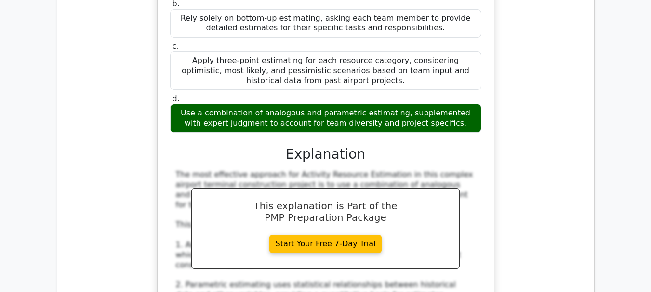
scroll to position [13667, 0]
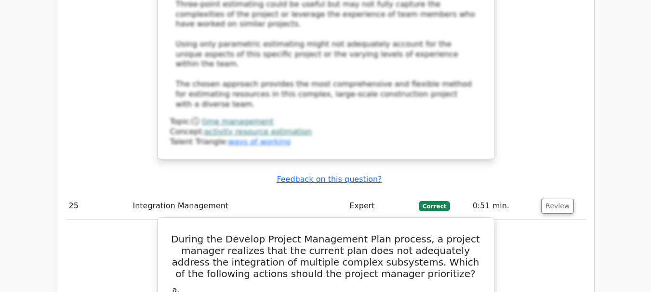
scroll to position [14245, 0]
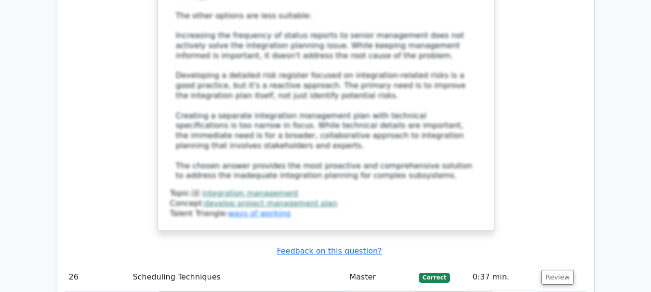
scroll to position [14727, 0]
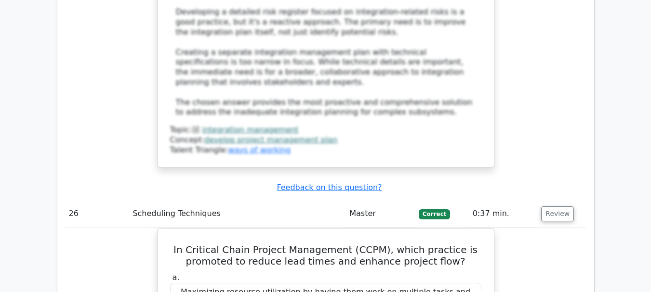
scroll to position [14775, 0]
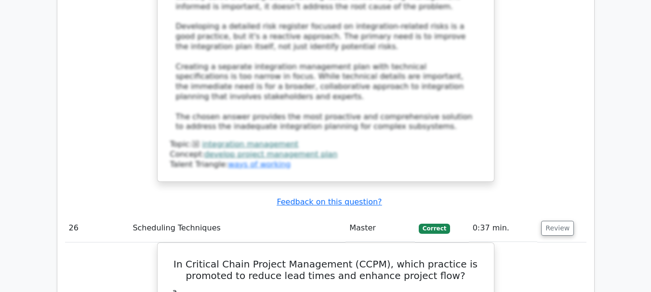
drag, startPoint x: 212, startPoint y: 88, endPoint x: 464, endPoint y: 136, distance: 256.4
drag, startPoint x: 182, startPoint y: 88, endPoint x: 471, endPoint y: 129, distance: 291.9
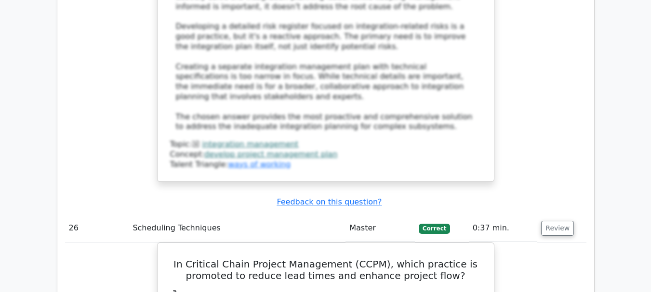
copy h5 "In a project with a budget of $800,000 and planned duration of 18 months, after…"
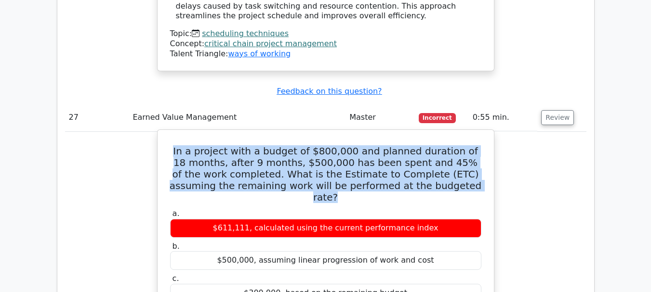
scroll to position [15353, 0]
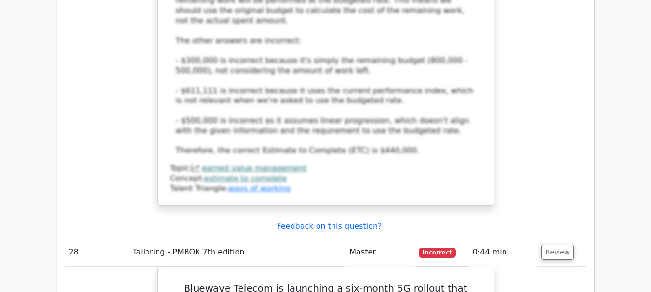
scroll to position [15882, 0]
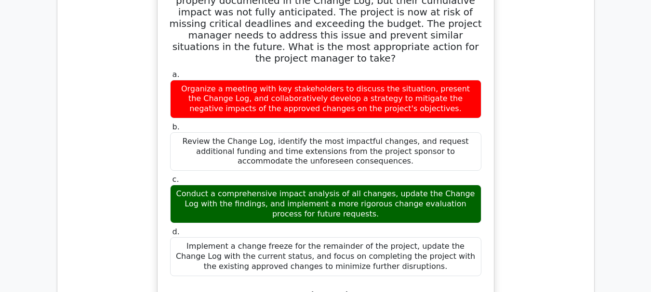
scroll to position [16701, 0]
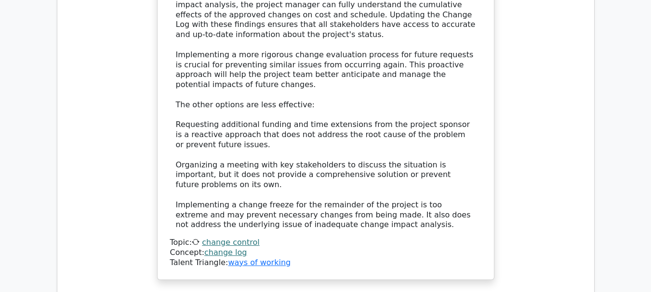
scroll to position [17231, 0]
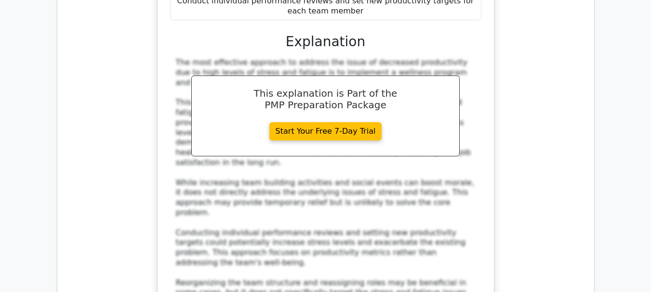
scroll to position [17712, 0]
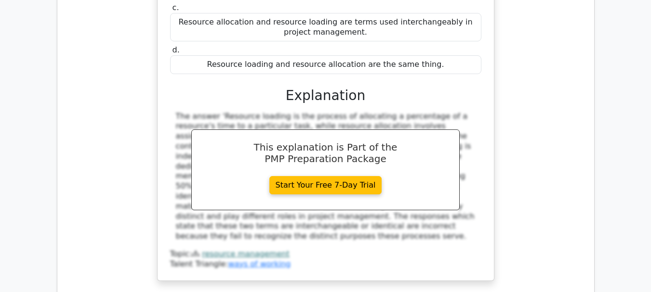
scroll to position [18290, 0]
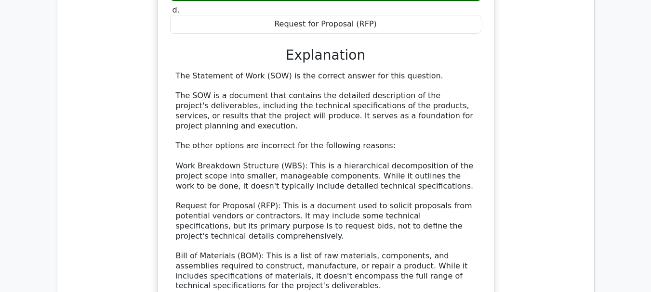
scroll to position [18772, 0]
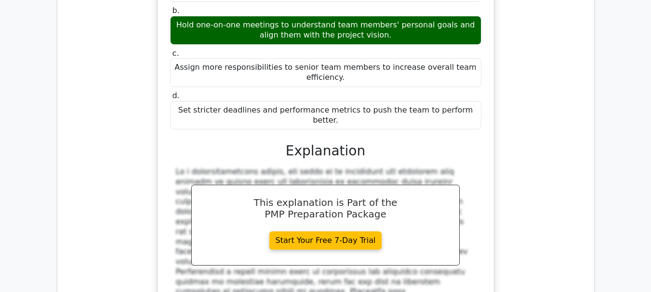
scroll to position [19302, 0]
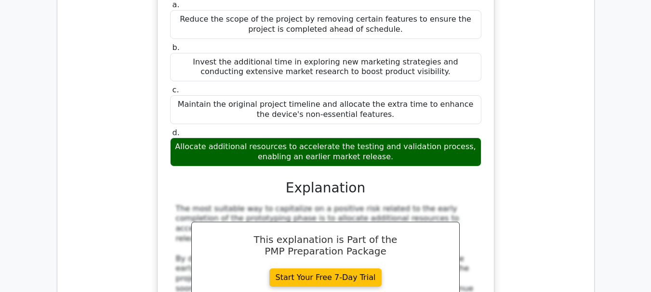
scroll to position [19783, 0]
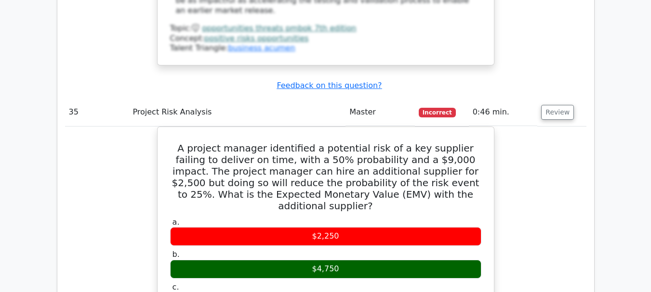
scroll to position [20217, 0]
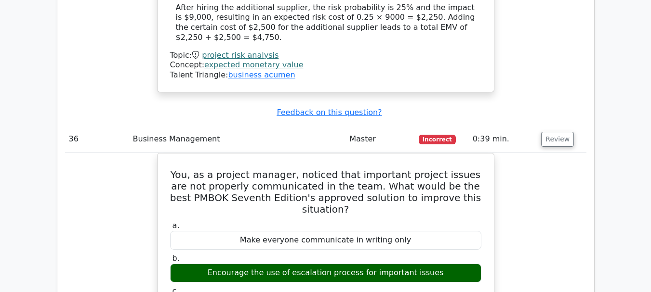
scroll to position [20602, 0]
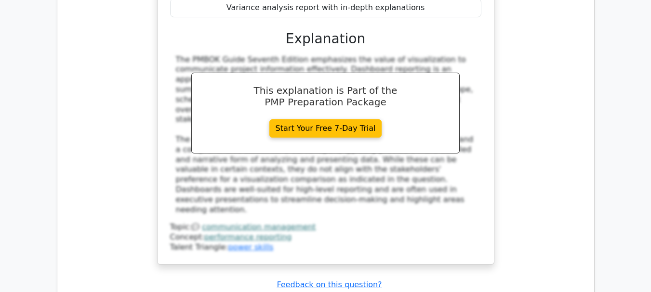
scroll to position [21421, 0]
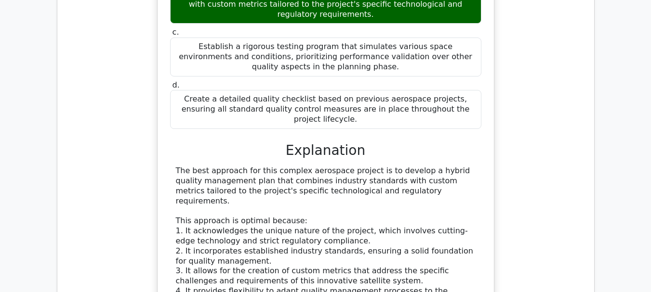
scroll to position [21950, 0]
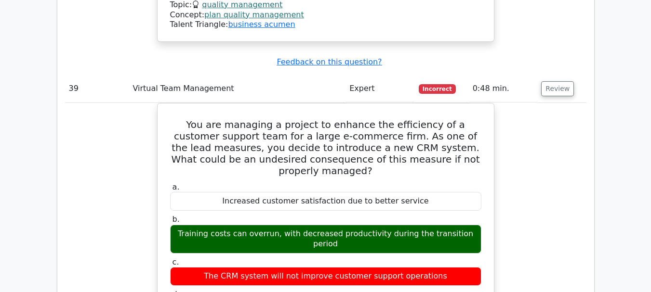
scroll to position [22576, 0]
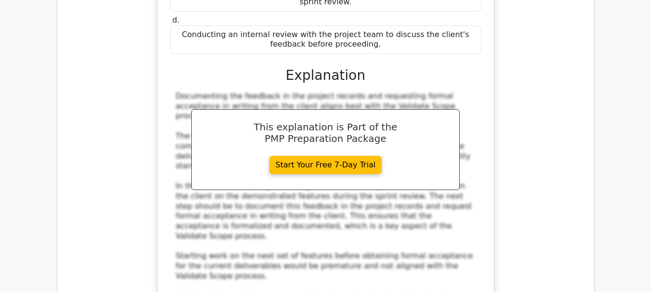
scroll to position [23443, 0]
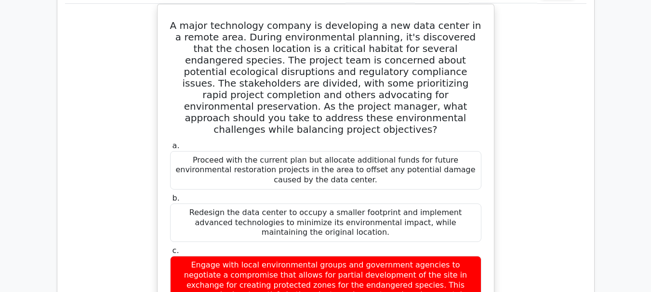
scroll to position [23973, 0]
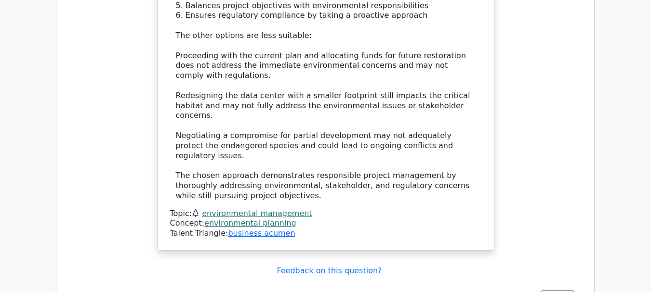
scroll to position [24454, 0]
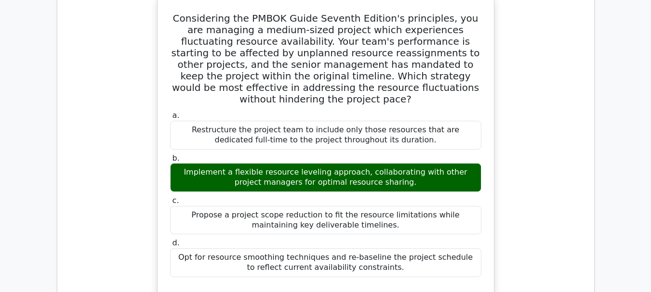
scroll to position [24840, 0]
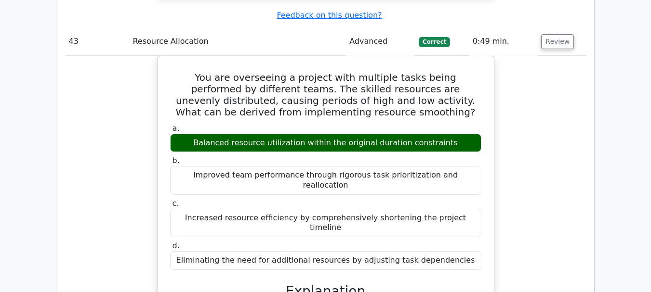
scroll to position [25369, 0]
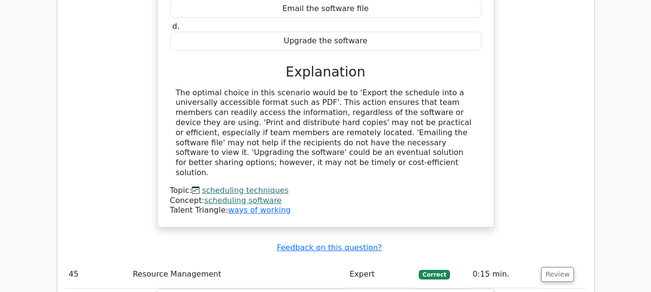
scroll to position [25899, 0]
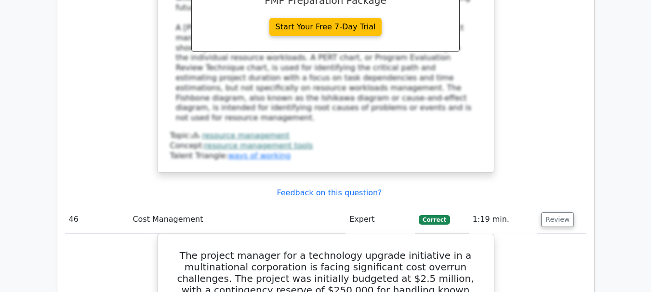
scroll to position [26477, 0]
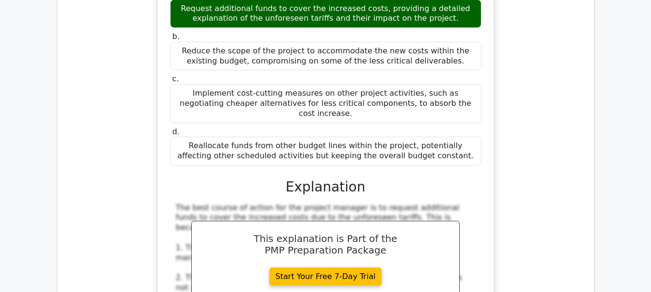
scroll to position [26959, 0]
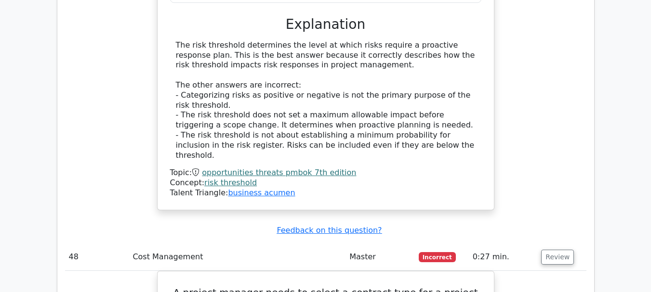
scroll to position [27633, 0]
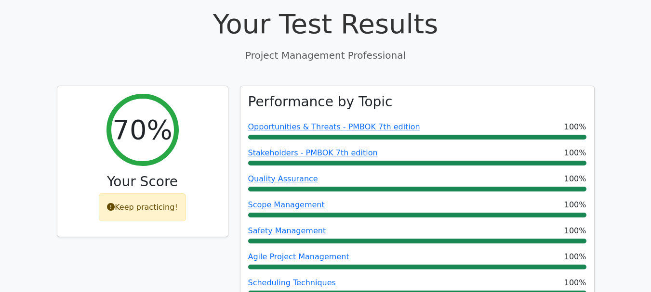
scroll to position [0, 0]
